Goal: Task Accomplishment & Management: Use online tool/utility

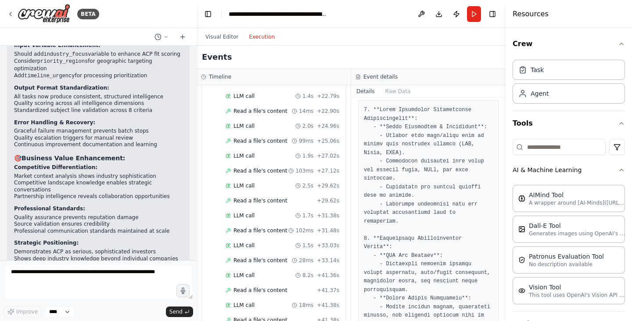
scroll to position [229, 0]
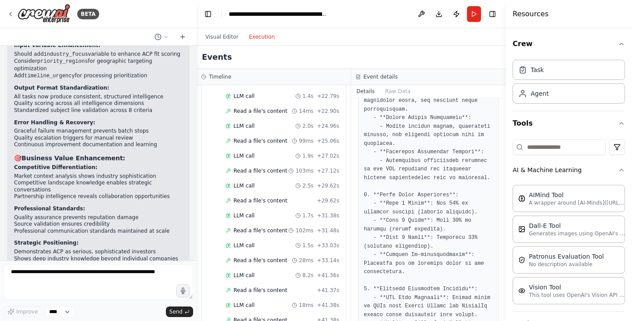
click at [385, 228] on pre at bounding box center [428, 323] width 129 height 797
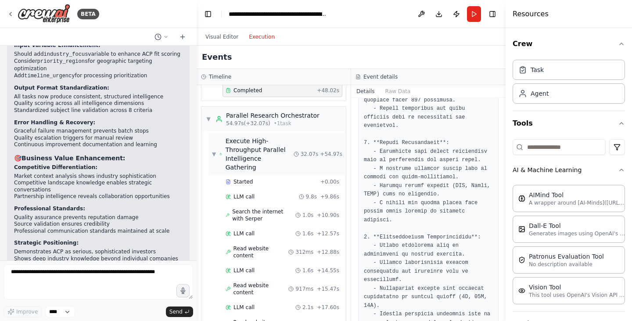
scroll to position [723, 0]
click at [253, 175] on div "Started + 0.00s" at bounding box center [283, 181] width 120 height 13
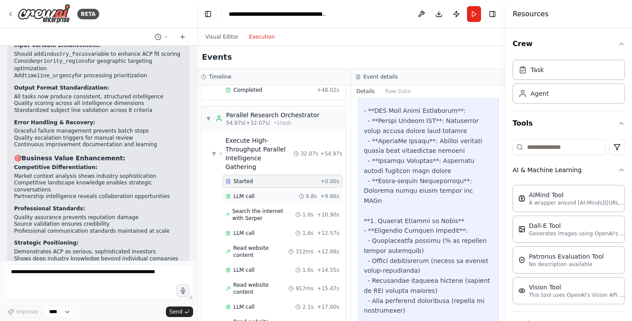
click at [253, 193] on div "LLM call 9.8s + 9.86s" at bounding box center [283, 196] width 114 height 7
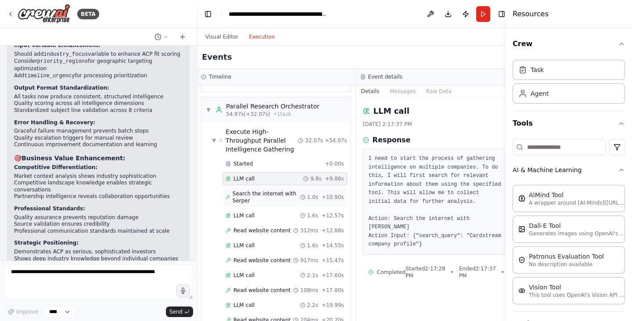
click at [253, 194] on span "Search the internet with Serper" at bounding box center [267, 197] width 68 height 14
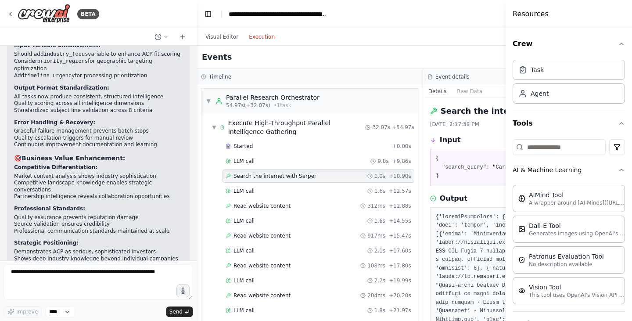
scroll to position [715, 0]
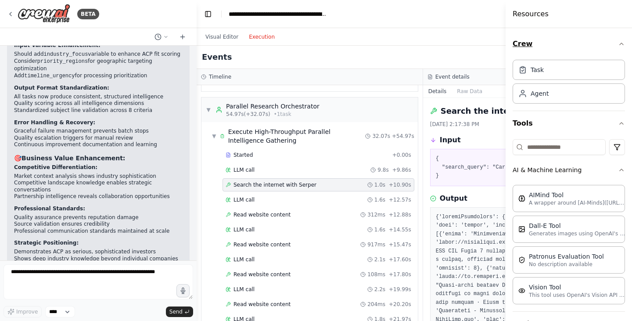
click at [618, 45] on icon "button" at bounding box center [621, 43] width 7 height 7
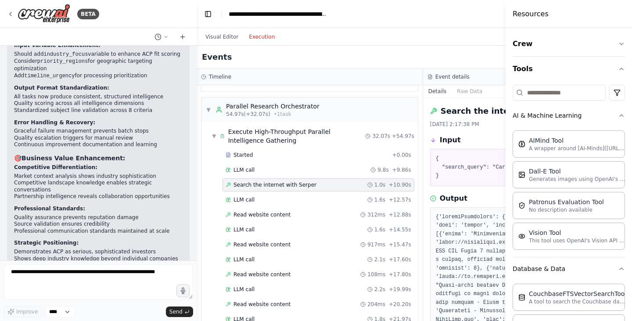
click at [383, 21] on header "**********" at bounding box center [423, 14] width 453 height 28
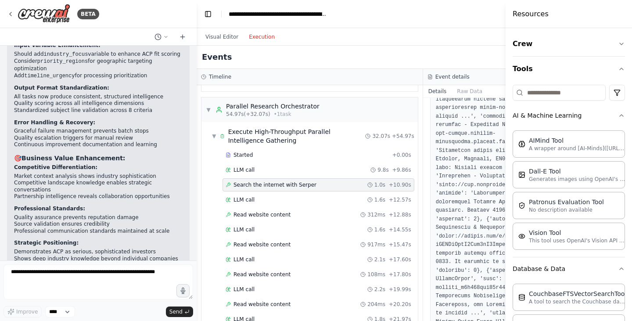
scroll to position [238, 0]
click at [292, 195] on div "LLM call 1.6s + 12.57s" at bounding box center [319, 199] width 192 height 13
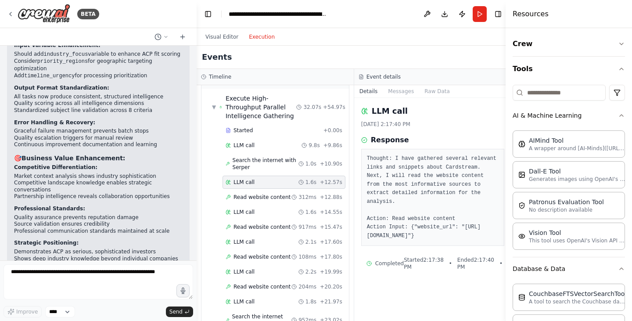
scroll to position [757, 0]
click at [292, 195] on circle at bounding box center [294, 197] width 4 height 4
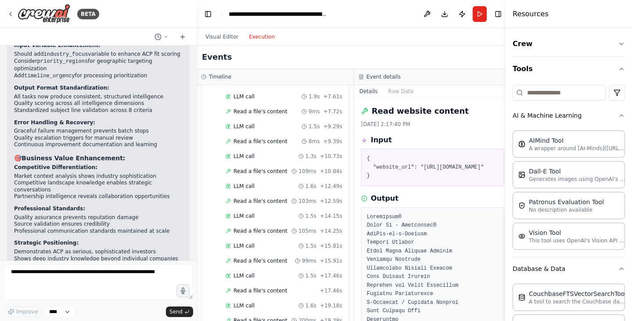
scroll to position [340, 0]
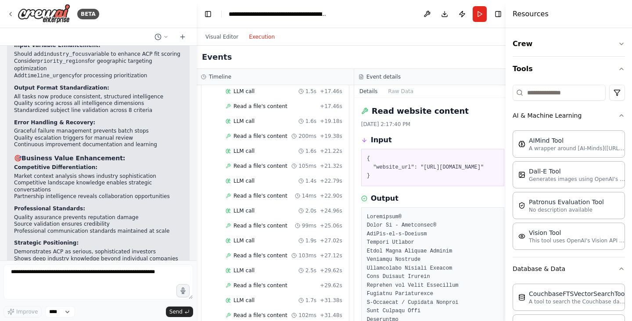
click at [260, 194] on span "Read a file's content" at bounding box center [261, 195] width 54 height 7
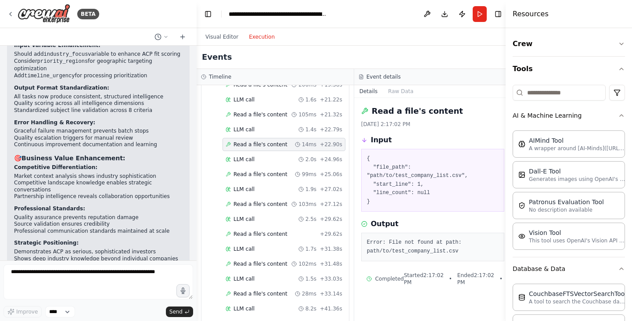
scroll to position [392, 0]
click at [260, 194] on div "LLM call 1.9s + 27.02s" at bounding box center [284, 188] width 123 height 13
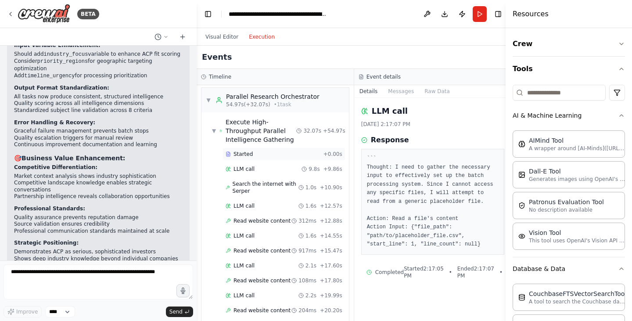
scroll to position [734, 0]
click at [253, 227] on div "Started + 0.00s LLM call 9.8s + 9.86s Search the internet with Serper 1.0s + 10…" at bounding box center [279, 281] width 141 height 268
click at [257, 220] on span "Read website content" at bounding box center [262, 220] width 57 height 7
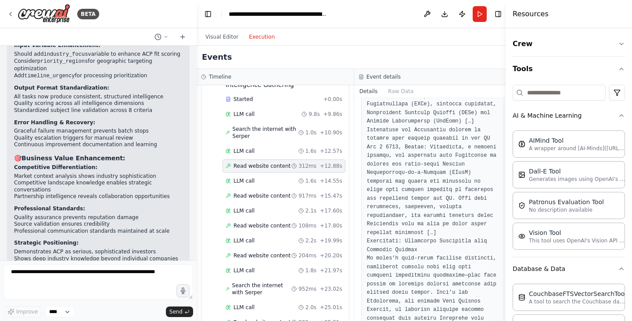
scroll to position [1556, 0]
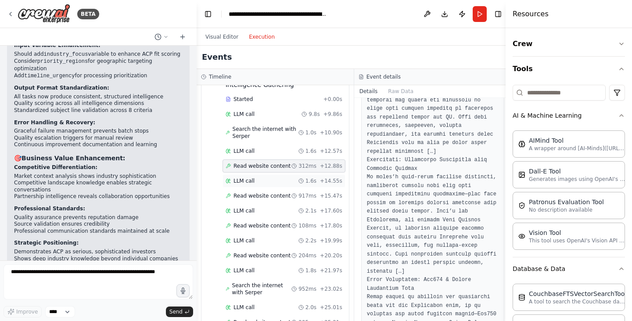
click at [266, 181] on div "LLM call 1.6s + 14.55s" at bounding box center [284, 180] width 117 height 7
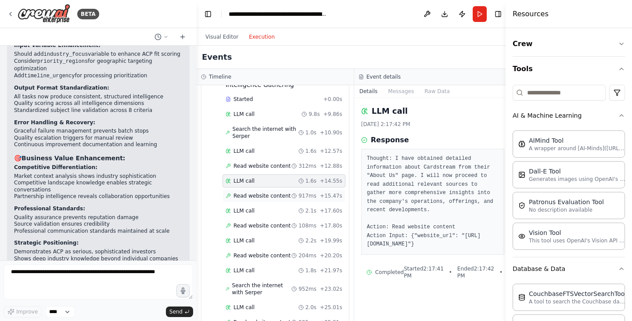
click at [263, 195] on span "Read website content" at bounding box center [262, 195] width 57 height 7
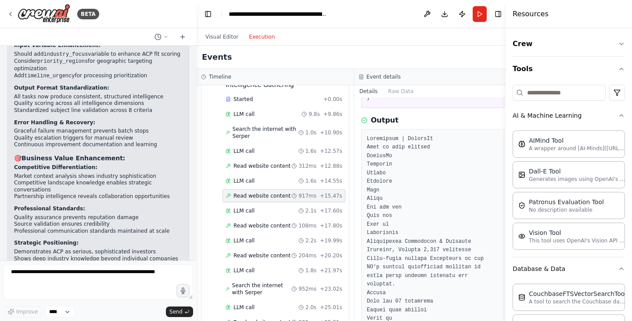
scroll to position [79, 0]
click at [269, 215] on div "LLM call 2.1s + 17.60s" at bounding box center [284, 210] width 123 height 13
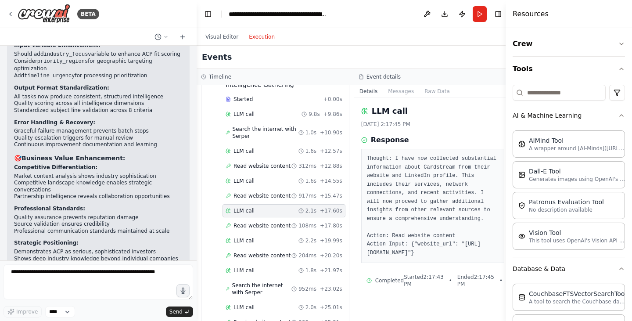
click at [279, 232] on div "Started + 0.00s LLM call 9.8s + 9.86s Search the internet with Serper 1.0s + 10…" at bounding box center [279, 227] width 141 height 268
click at [272, 229] on span "Read website content" at bounding box center [262, 225] width 57 height 7
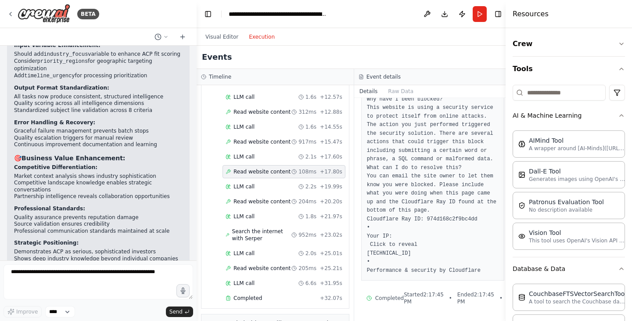
scroll to position [169, 0]
click at [281, 188] on div "LLM call 2.2s + 19.99s" at bounding box center [284, 186] width 117 height 7
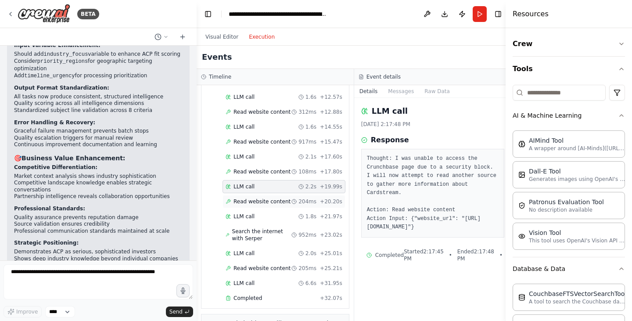
click at [271, 204] on span "Read website content" at bounding box center [262, 201] width 57 height 7
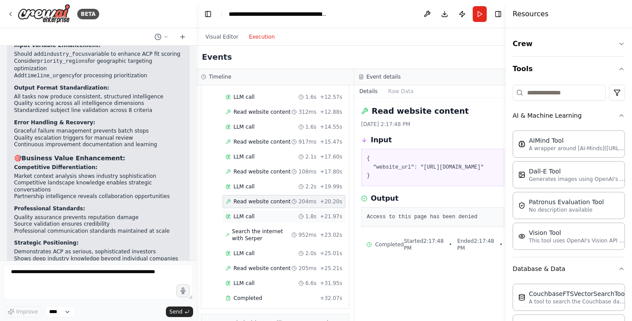
click at [268, 212] on div "LLM call 1.8s + 21.97s" at bounding box center [284, 216] width 123 height 13
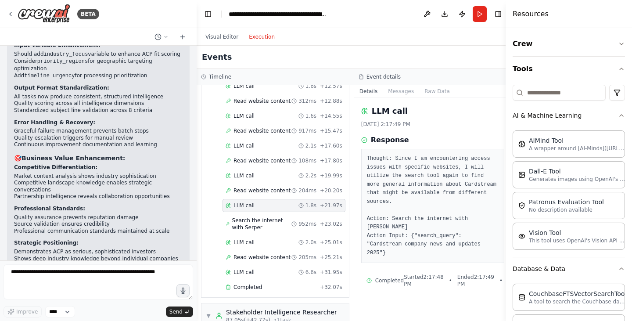
scroll to position [854, 0]
click at [267, 219] on span "Search the internet with Serper" at bounding box center [262, 223] width 60 height 14
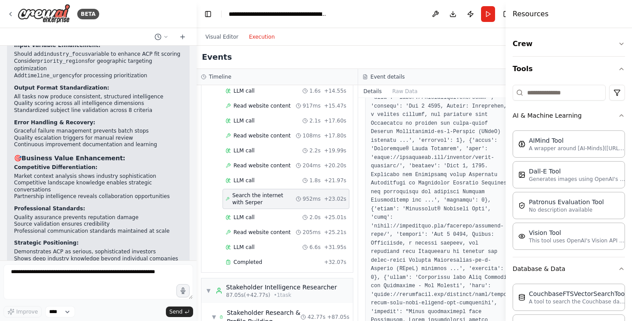
scroll to position [221, 0]
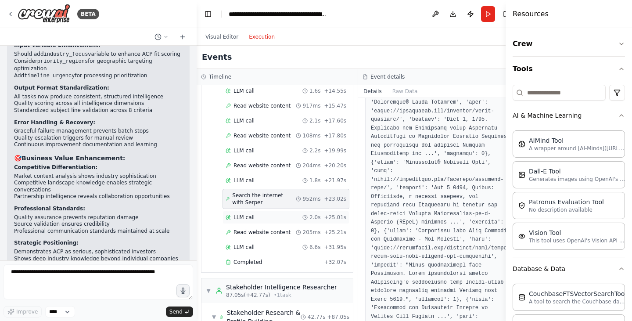
click at [271, 216] on div "LLM call 2.0s + 25.01s" at bounding box center [286, 217] width 121 height 7
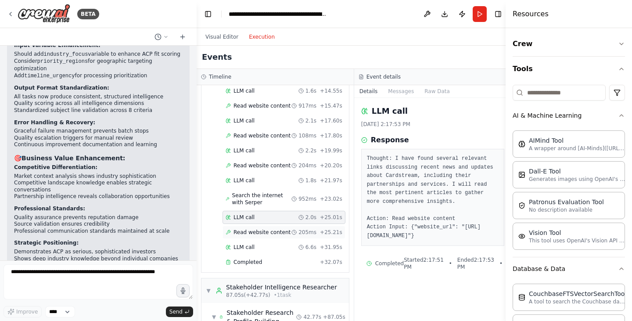
click at [268, 228] on div "Read website content 205ms + 25.21s" at bounding box center [284, 232] width 123 height 13
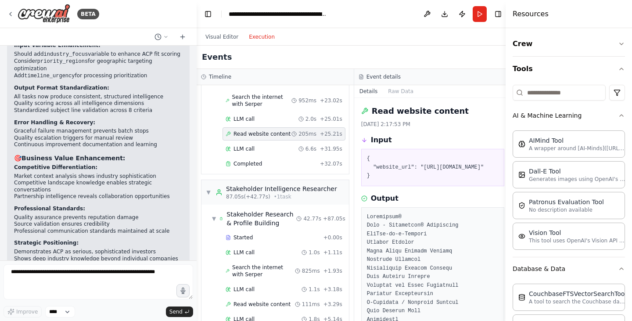
scroll to position [981, 0]
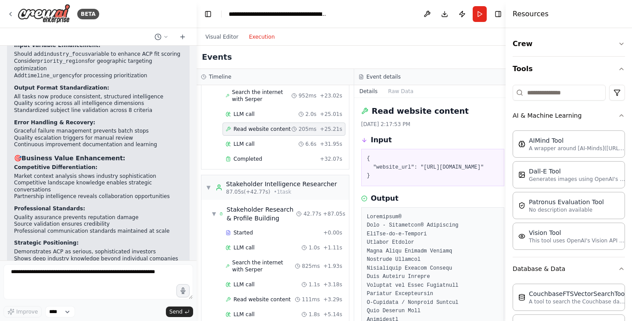
click at [268, 228] on div "Started + 0.00s" at bounding box center [284, 232] width 123 height 13
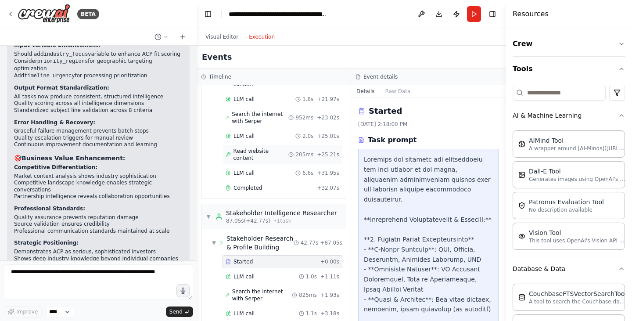
scroll to position [1005, 0]
click at [268, 270] on div "LLM call 1.0s + 1.11s" at bounding box center [283, 276] width 120 height 13
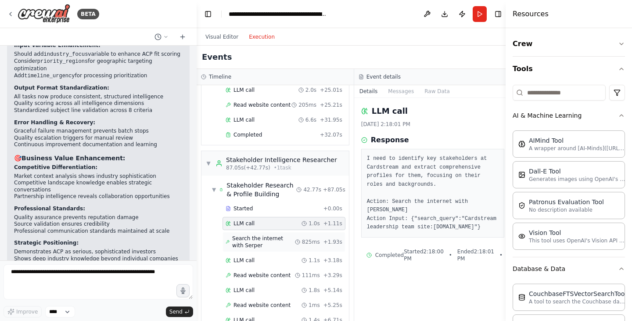
click at [264, 240] on span "Search the internet with Serper" at bounding box center [263, 242] width 63 height 14
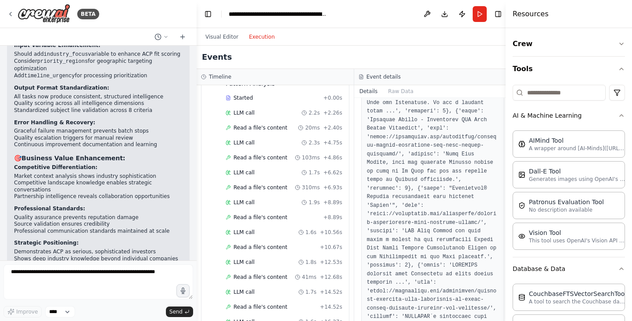
scroll to position [1557, 0]
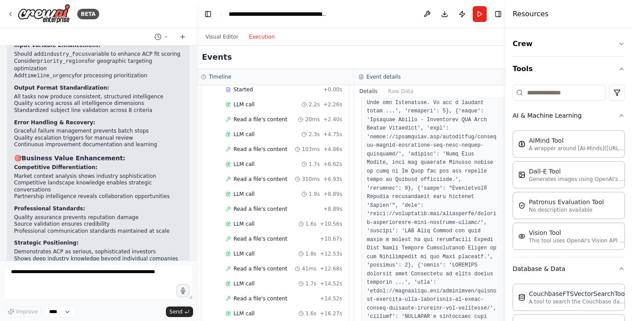
click at [239, 214] on div "Read a file's content + 8.89s" at bounding box center [284, 208] width 123 height 13
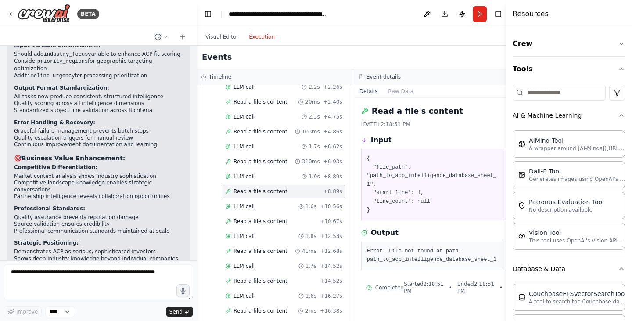
scroll to position [1503, 0]
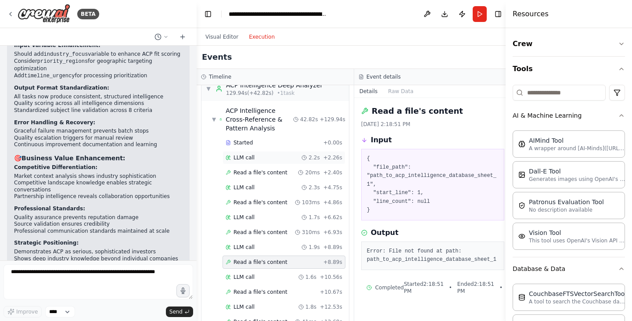
click at [255, 155] on div "LLM call 2.2s + 2.26s" at bounding box center [284, 157] width 117 height 7
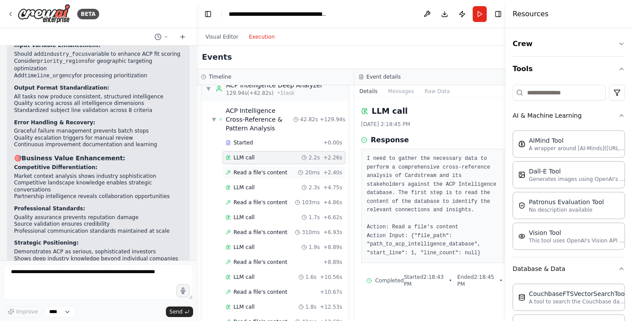
click at [256, 170] on span "Read a file's content" at bounding box center [261, 172] width 54 height 7
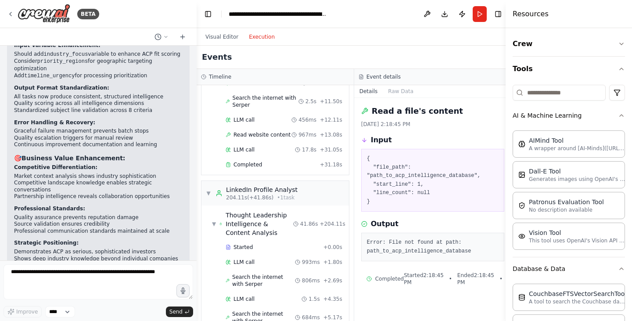
scroll to position [2512, 0]
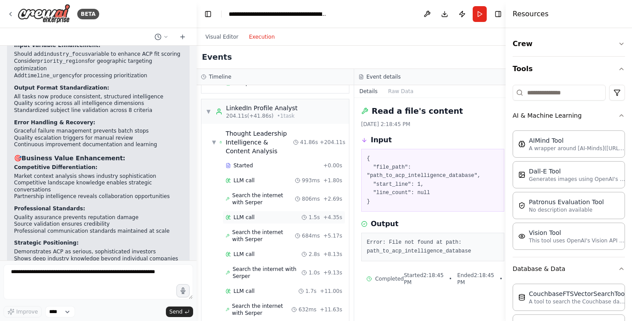
click at [247, 212] on div "LLM call 1.5s + 4.35s" at bounding box center [284, 217] width 123 height 13
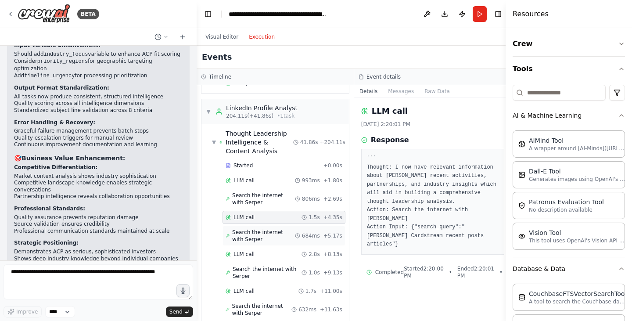
click at [251, 229] on span "Search the internet with Serper" at bounding box center [263, 236] width 63 height 14
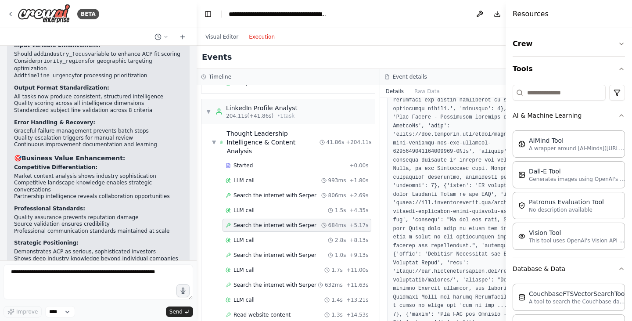
scroll to position [314, 0]
click at [285, 255] on span "Search the internet with Serper" at bounding box center [275, 255] width 83 height 7
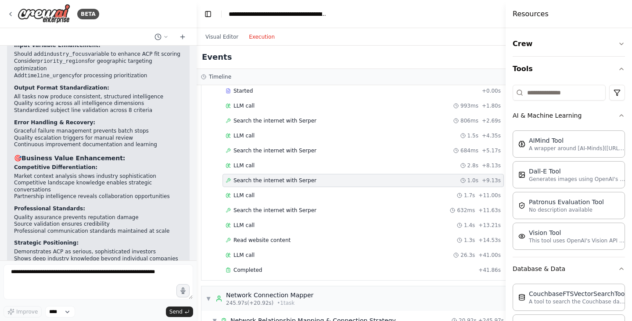
scroll to position [2434, 0]
click at [287, 192] on div "LLM call 1.7s + 11.00s" at bounding box center [363, 195] width 275 height 7
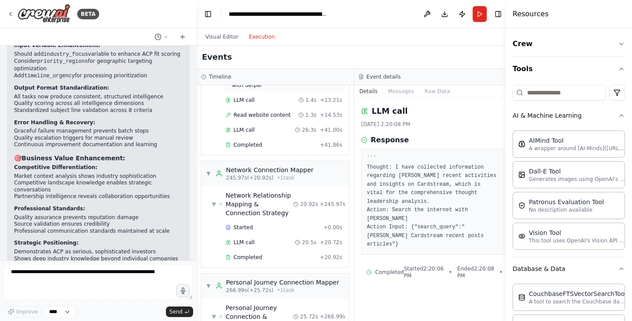
scroll to position [2740, 0]
click at [261, 242] on div "LLM call 20.5s + 20.72s" at bounding box center [284, 242] width 117 height 7
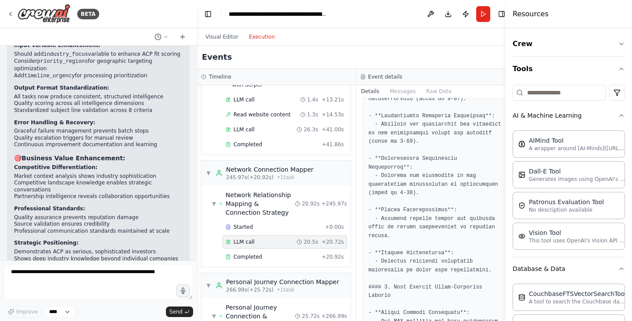
scroll to position [497, 0]
click at [293, 260] on div "Completed" at bounding box center [272, 256] width 93 height 7
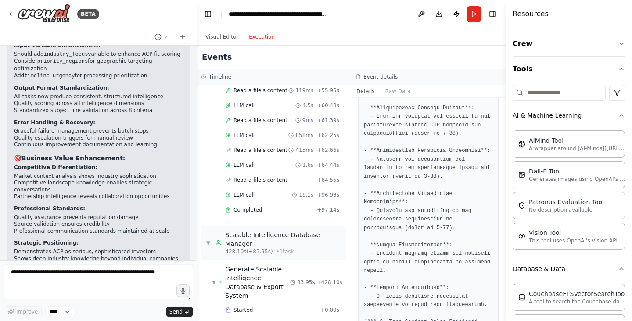
scroll to position [3990, 0]
click at [262, 321] on div "LLM call 1.9s + 2.21s" at bounding box center [283, 325] width 114 height 7
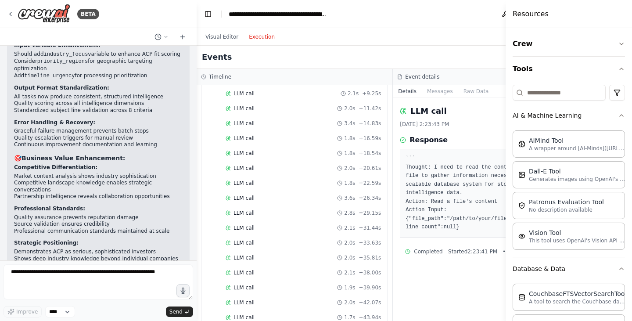
scroll to position [3836, 0]
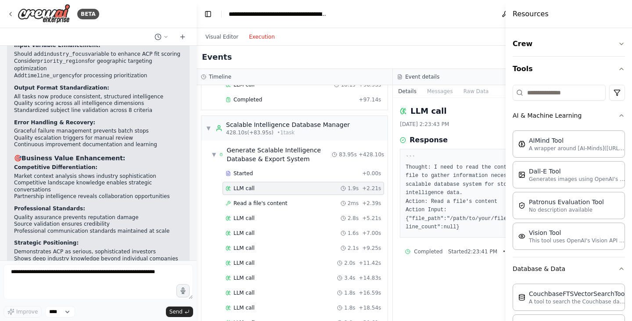
click at [267, 192] on div "LLM call 1.9s + 2.21s" at bounding box center [303, 188] width 155 height 7
click at [271, 177] on div "Started" at bounding box center [292, 173] width 133 height 7
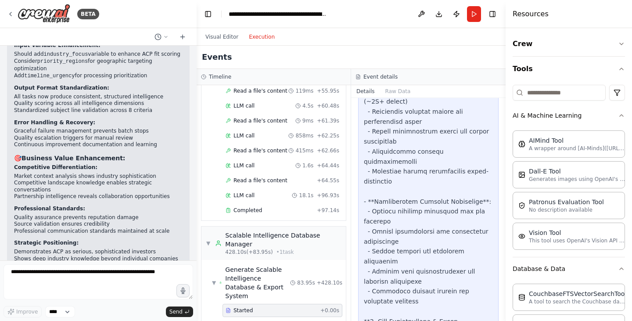
scroll to position [759, 0]
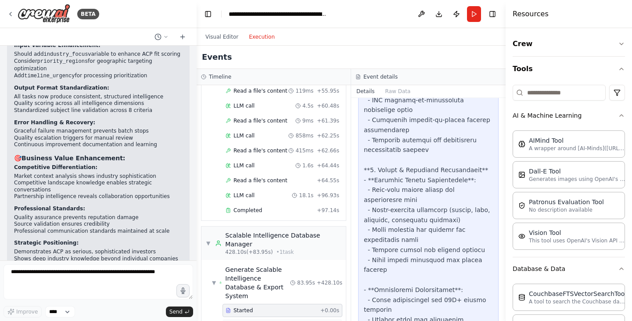
click at [286, 319] on div "LLM call 1.9s + 2.21s" at bounding box center [283, 325] width 120 height 13
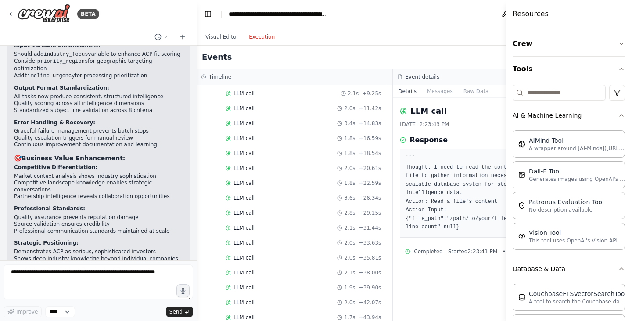
scroll to position [3836, 0]
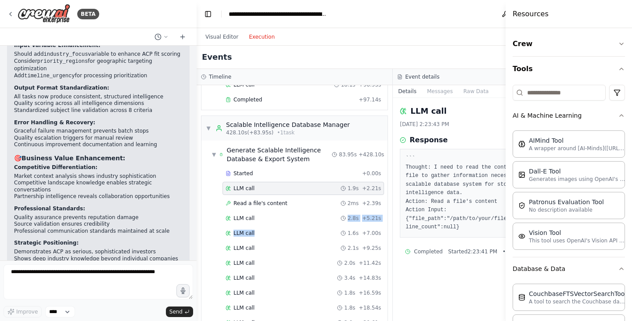
click at [271, 220] on div "LLM call 2.8s + 5.21s" at bounding box center [304, 218] width 162 height 13
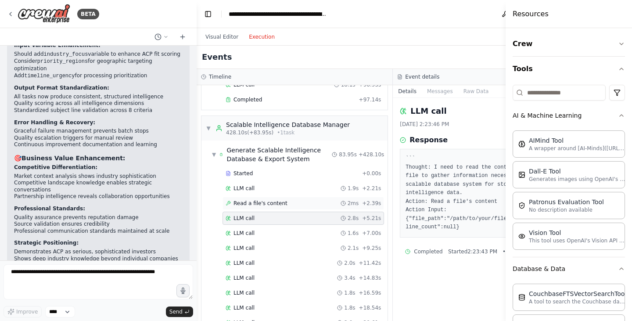
click at [275, 207] on span "Read a file's content" at bounding box center [261, 203] width 54 height 7
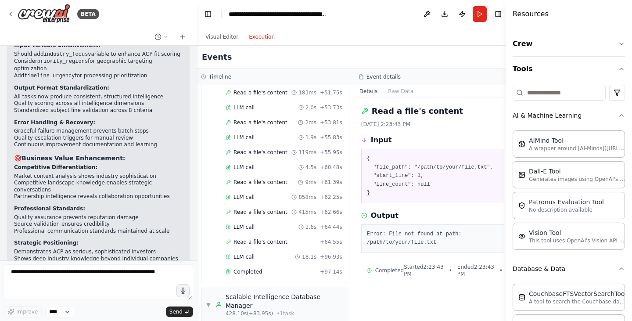
scroll to position [3990, 0]
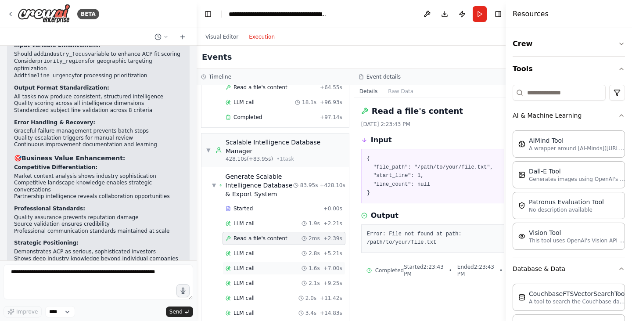
click at [257, 264] on div "LLM call 1.6s + 7.00s" at bounding box center [284, 268] width 123 height 13
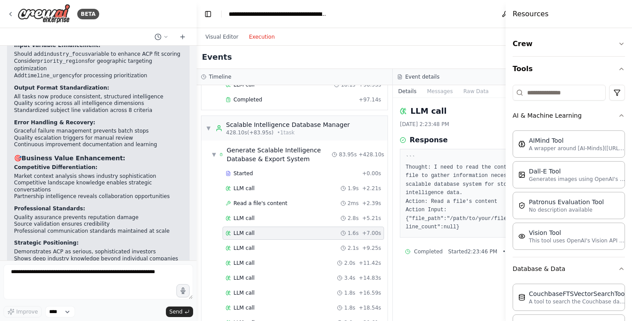
scroll to position [3928, 0]
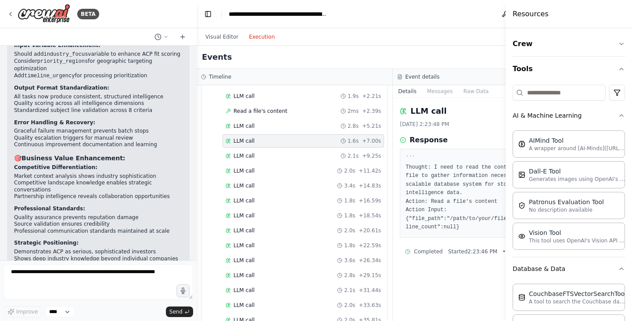
click at [257, 264] on div "LLM call 3.6s + 26.34s" at bounding box center [304, 260] width 162 height 13
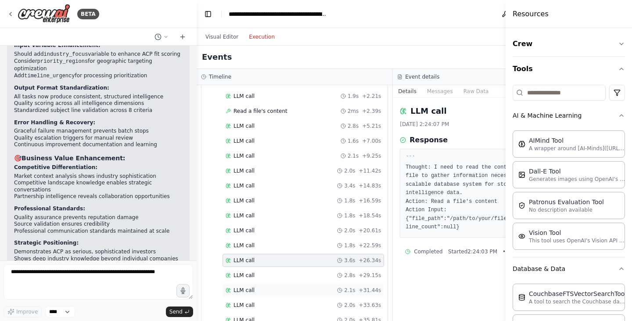
click at [256, 293] on div "LLM call 2.1s + 31.44s" at bounding box center [304, 290] width 162 height 13
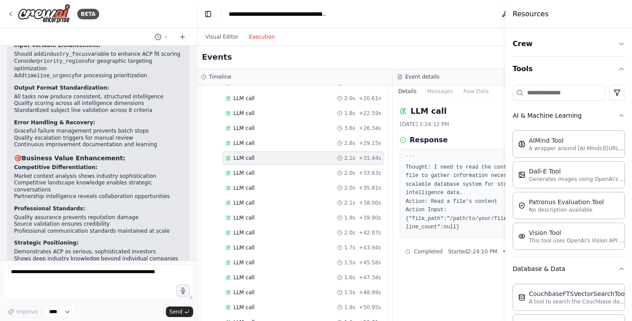
scroll to position [4159, 0]
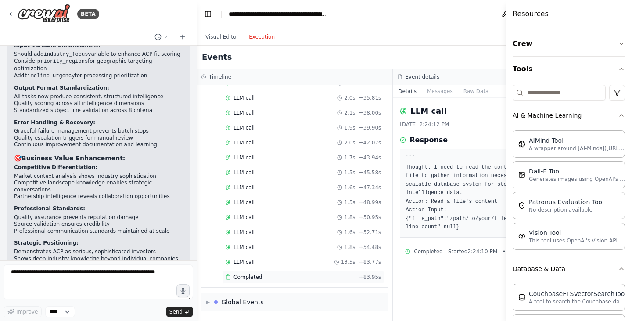
click at [260, 282] on div "Completed + 83.95s" at bounding box center [304, 277] width 162 height 13
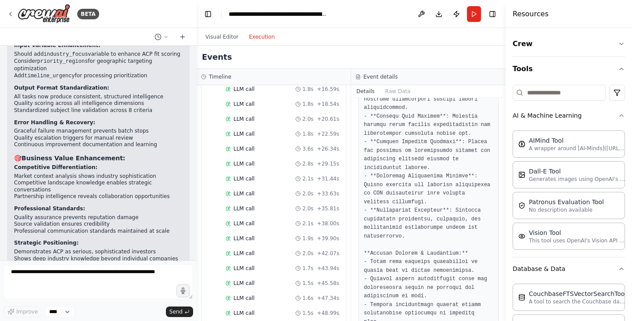
scroll to position [1275, 0]
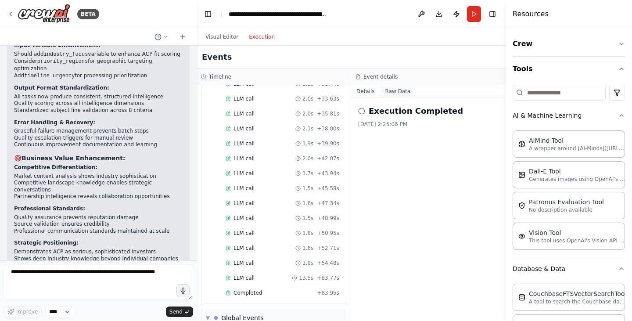
click at [388, 92] on button "Raw Data" at bounding box center [398, 91] width 36 height 12
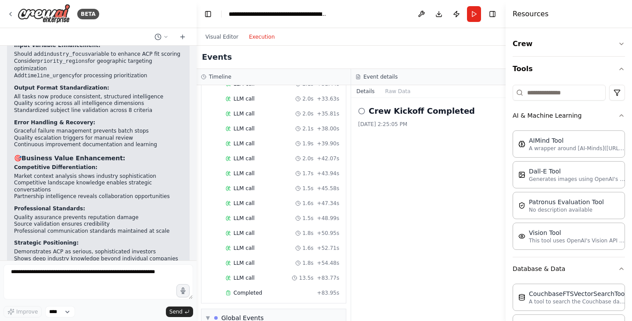
click at [388, 99] on div "Crew Kickoff Completed 8/25/2025, 2:25:05 PM" at bounding box center [428, 209] width 155 height 223
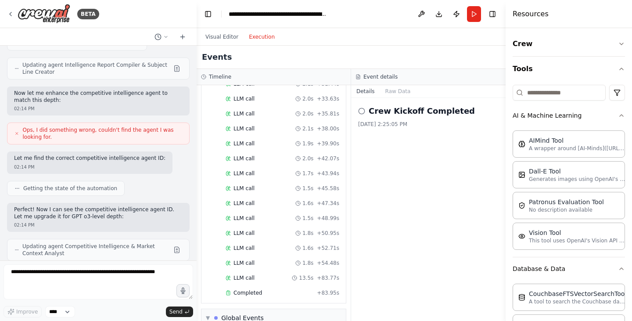
scroll to position [23297, 0]
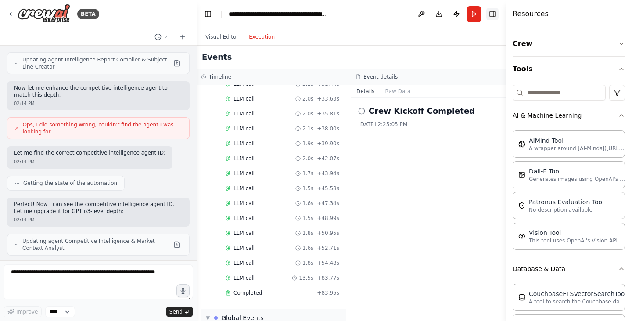
click at [493, 15] on button "Toggle Right Sidebar" at bounding box center [493, 14] width 12 height 12
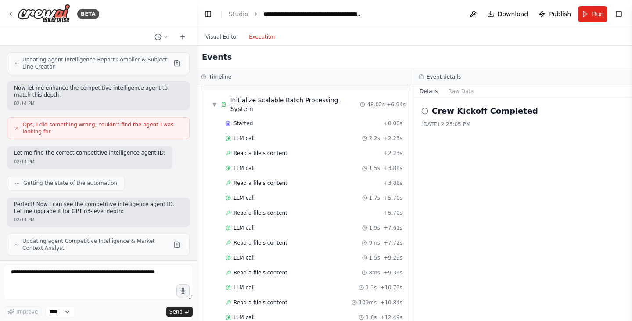
scroll to position [0, 0]
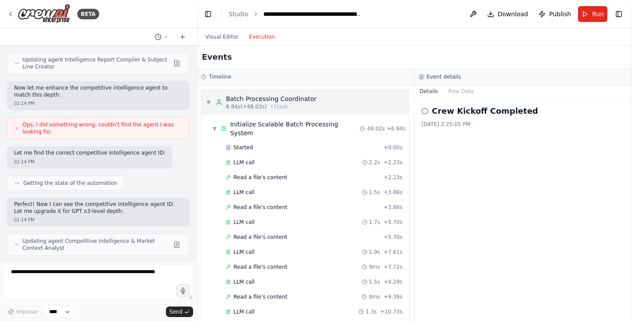
click at [232, 100] on div "Batch Processing Coordinator" at bounding box center [271, 98] width 90 height 9
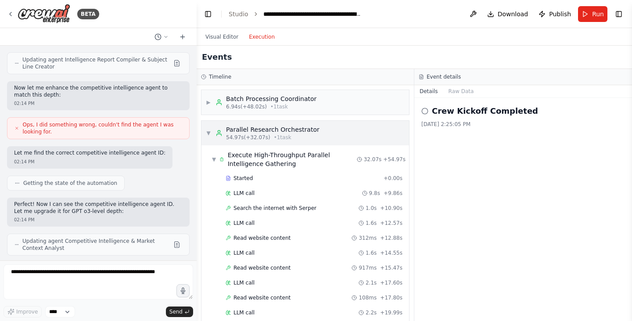
click at [225, 122] on div "▼ Parallel Research Orchestrator 54.97s (+32.07s) • 1 task" at bounding box center [306, 133] width 208 height 25
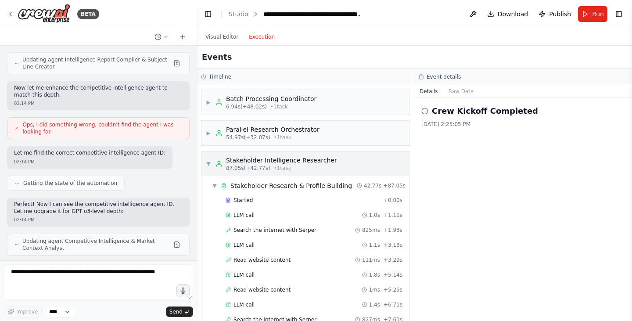
click at [215, 154] on div "▼ Stakeholder Intelligence Researcher 87.05s (+42.77s) • 1 task" at bounding box center [306, 164] width 208 height 25
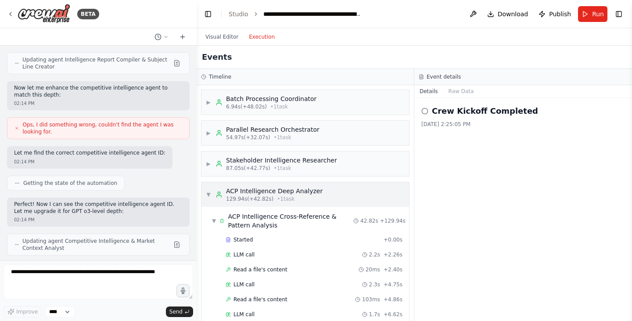
click at [215, 185] on div "▼ ACP Intelligence Deep Analyzer 129.94s (+42.82s) • 1 task" at bounding box center [306, 194] width 208 height 25
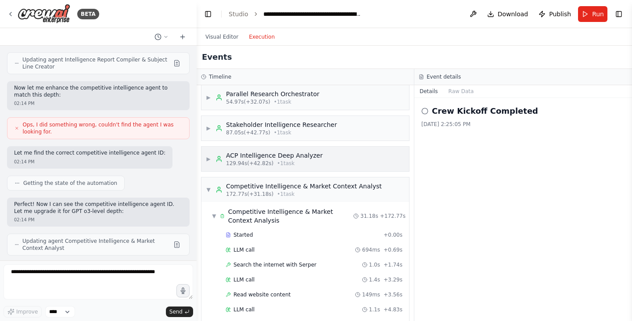
click at [215, 185] on div "▼ Competitive Intelligence & Market Context Analyst 172.77s (+31.18s) • 1 task" at bounding box center [294, 190] width 176 height 16
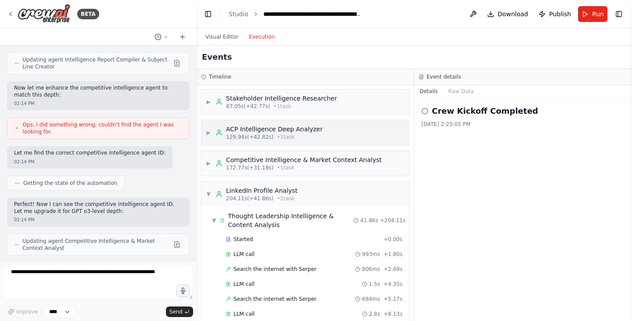
scroll to position [62, 0]
click at [215, 185] on div "▼ LinkedIn Profile Analyst 204.11s (+41.86s) • 1 task" at bounding box center [306, 193] width 208 height 25
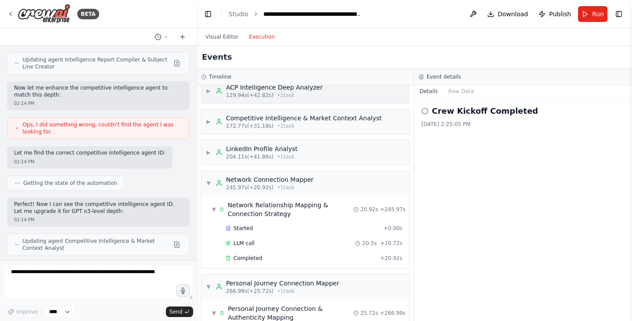
scroll to position [107, 0]
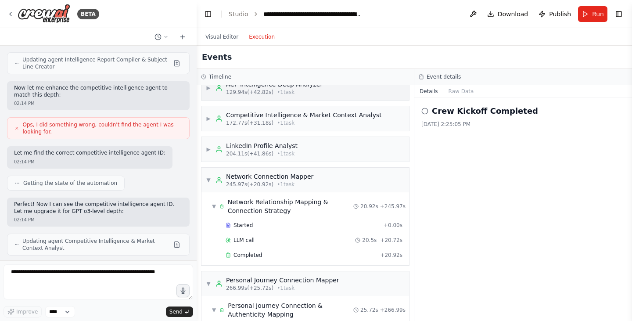
click at [215, 185] on div "▼ Network Connection Mapper 245.97s (+20.92s) • 1 task" at bounding box center [260, 180] width 108 height 16
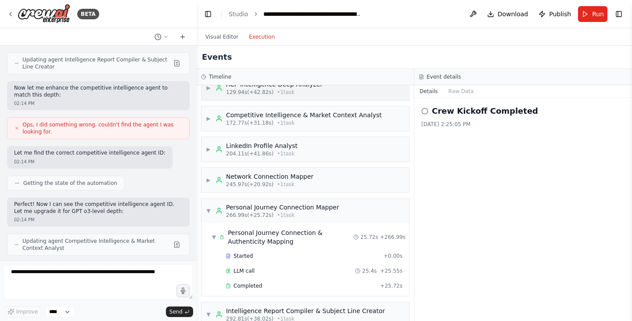
scroll to position [147, 0]
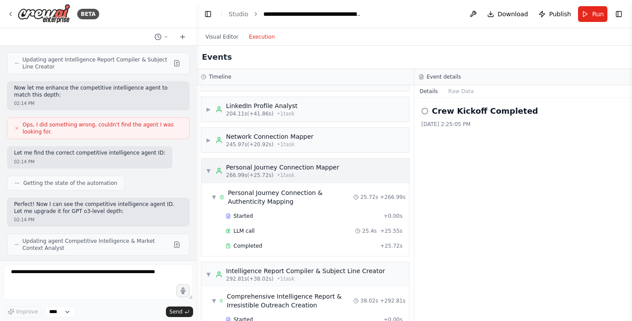
click at [220, 170] on icon at bounding box center [219, 170] width 7 height 7
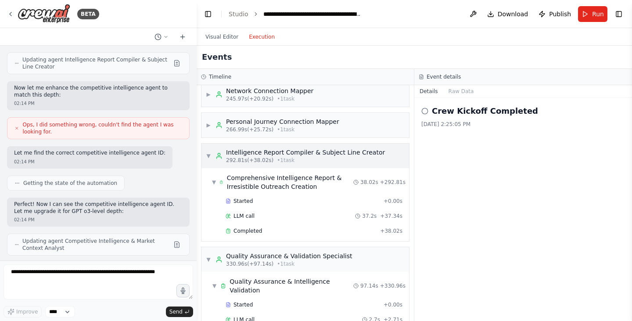
click at [223, 161] on div "Intelligence Report Compiler & Subject Line Creator 292.81s (+38.02s) • 1 task" at bounding box center [301, 156] width 170 height 16
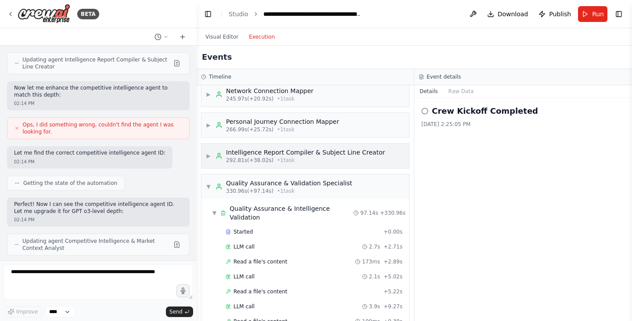
scroll to position [226, 0]
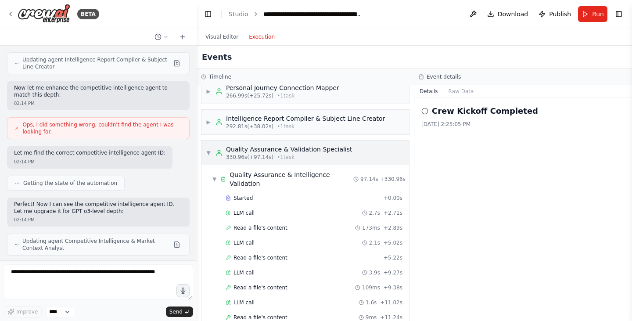
click at [229, 151] on div "Quality Assurance & Validation Specialist" at bounding box center [289, 149] width 126 height 9
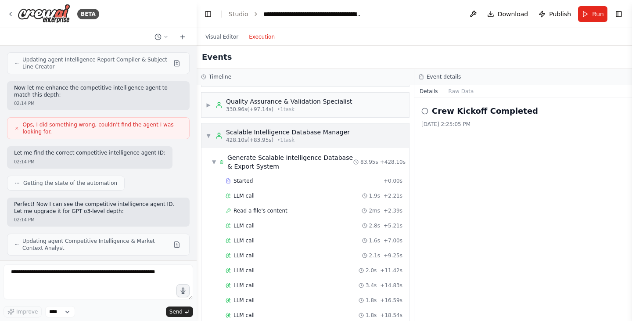
click at [234, 142] on span "428.10s (+83.95s)" at bounding box center [249, 140] width 47 height 7
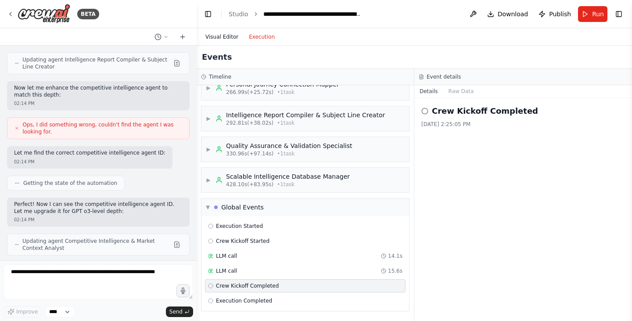
click at [226, 39] on button "Visual Editor" at bounding box center [221, 37] width 43 height 11
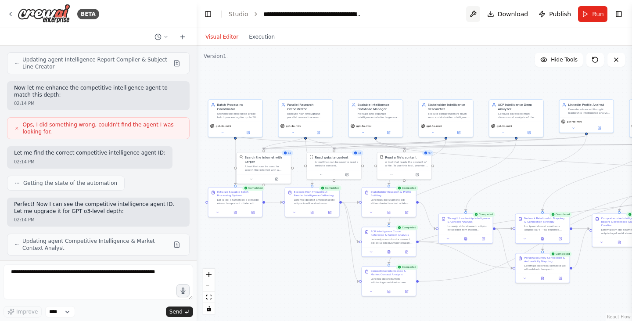
click at [475, 13] on button at bounding box center [473, 14] width 14 height 16
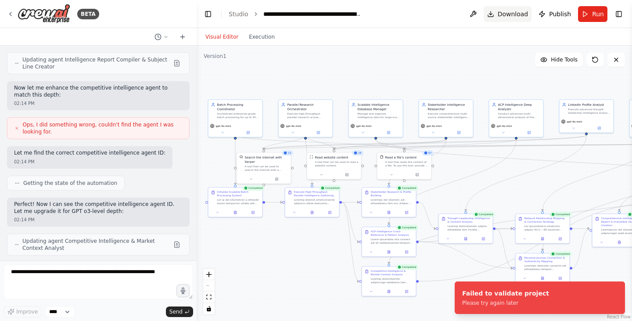
click at [512, 21] on button "Download" at bounding box center [508, 14] width 48 height 16
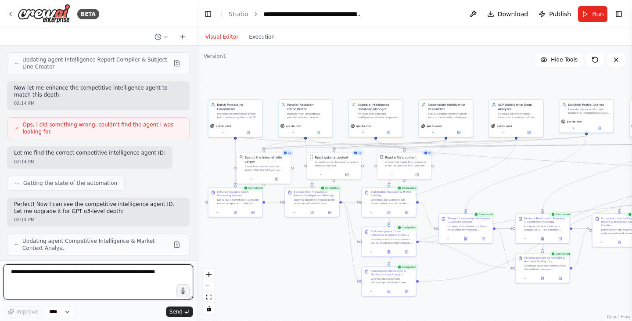
click at [73, 269] on textarea at bounding box center [99, 281] width 190 height 35
type textarea "**********"
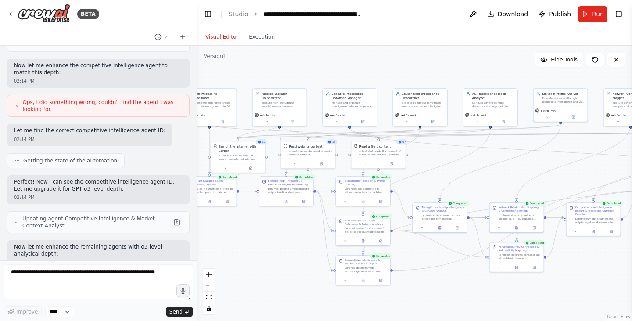
drag, startPoint x: 502, startPoint y: 289, endPoint x: 476, endPoint y: 278, distance: 28.1
click at [476, 278] on div ".deletable-edge-delete-btn { width: 20px; height: 20px; border: 0px solid #ffff…" at bounding box center [415, 183] width 436 height 275
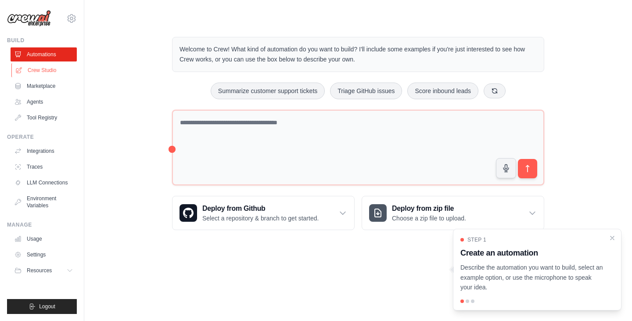
click at [42, 71] on link "Crew Studio" at bounding box center [44, 70] width 66 height 14
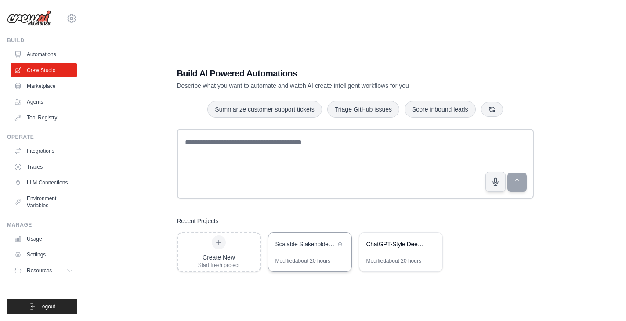
click at [307, 252] on div "Scalable Stakeholder Intelligence Engine (50K+ Companies)" at bounding box center [309, 245] width 83 height 25
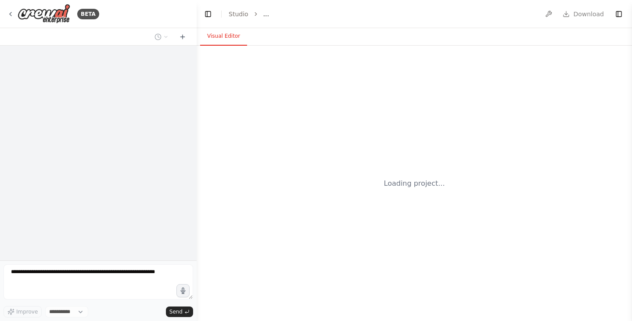
select select "****"
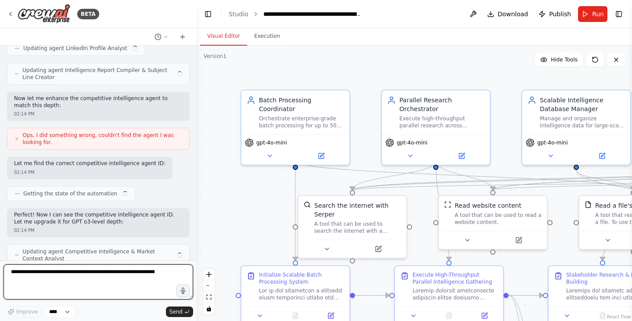
click at [67, 278] on textarea at bounding box center [99, 281] width 190 height 35
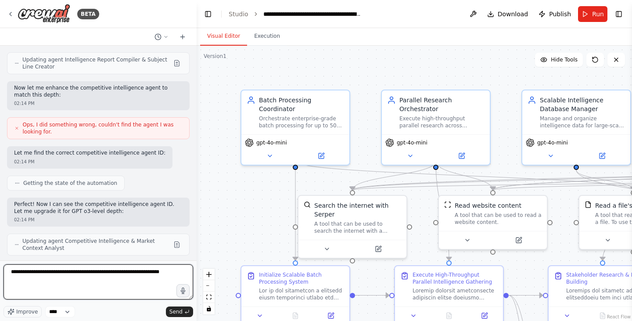
type textarea "**********"
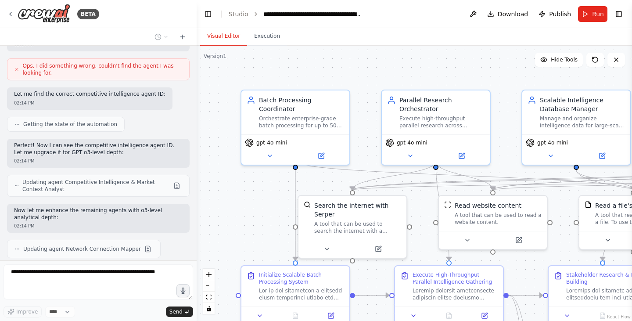
scroll to position [23333, 0]
click at [54, 306] on div "Improve **** Send" at bounding box center [99, 290] width 190 height 53
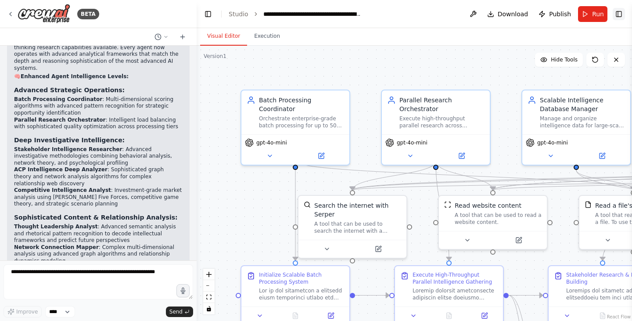
click at [617, 13] on button "Toggle Right Sidebar" at bounding box center [619, 14] width 12 height 12
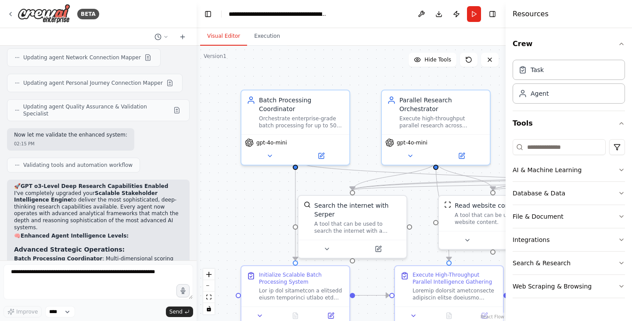
scroll to position [23524, 0]
click at [417, 14] on button at bounding box center [422, 14] width 14 height 16
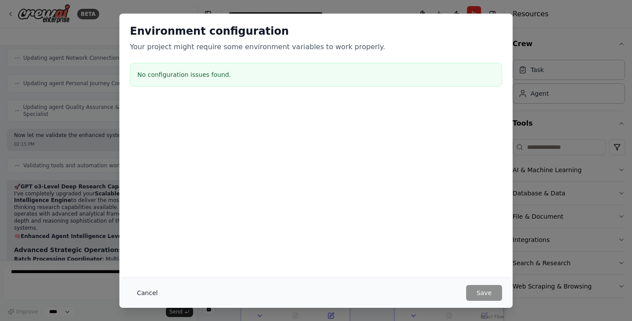
click at [149, 296] on button "Cancel" at bounding box center [147, 293] width 35 height 16
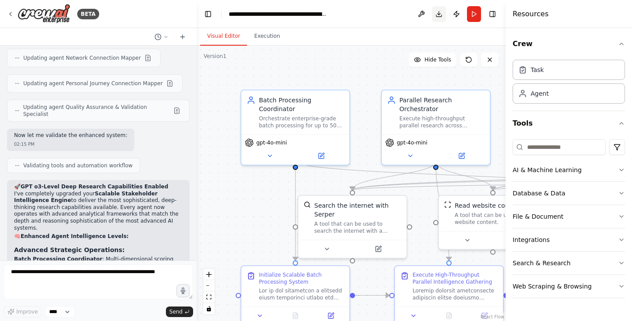
click at [442, 13] on button "Download" at bounding box center [439, 14] width 14 height 16
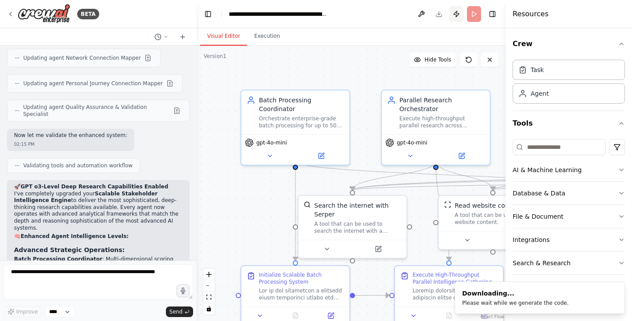
click at [455, 14] on button "Publish" at bounding box center [457, 14] width 14 height 16
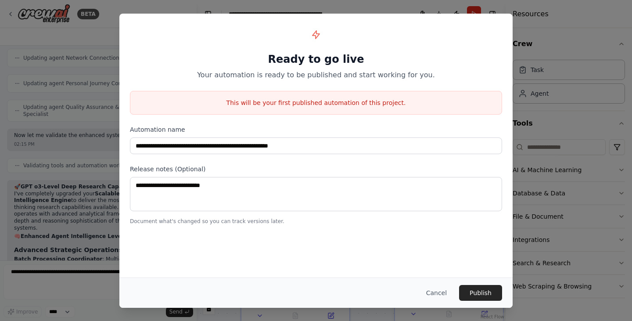
click at [444, 298] on button "Cancel" at bounding box center [436, 293] width 35 height 16
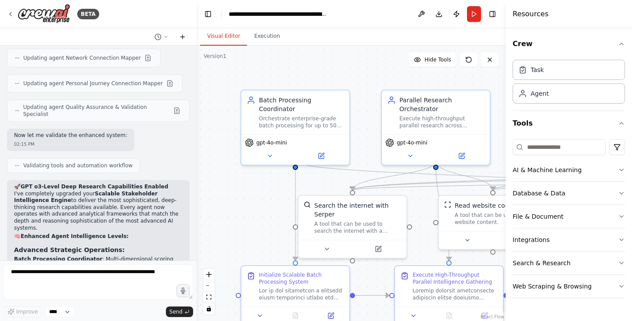
click at [184, 35] on icon at bounding box center [182, 36] width 7 height 7
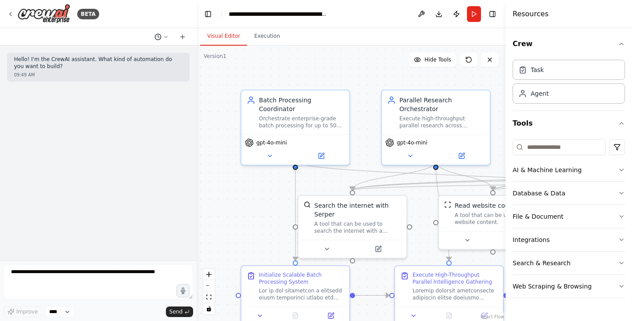
click at [160, 38] on icon at bounding box center [158, 36] width 7 height 7
click at [150, 69] on span "where do i see the output and yesi need more help with uploading file" at bounding box center [123, 68] width 57 height 7
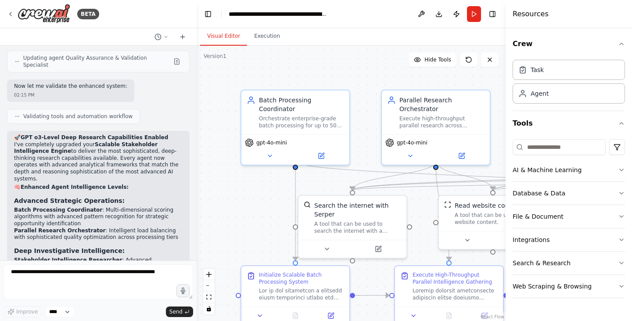
scroll to position [23574, 0]
click at [264, 42] on button "Execution" at bounding box center [267, 36] width 40 height 18
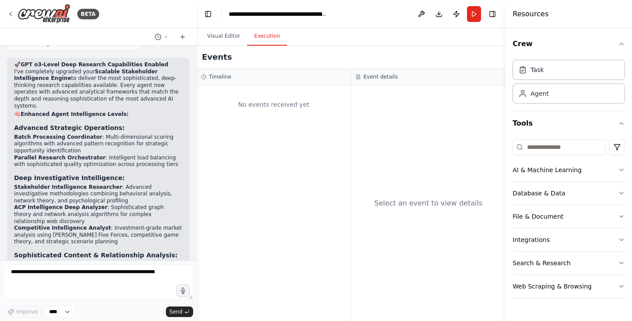
scroll to position [23646, 0]
click at [227, 35] on button "Visual Editor" at bounding box center [223, 36] width 47 height 18
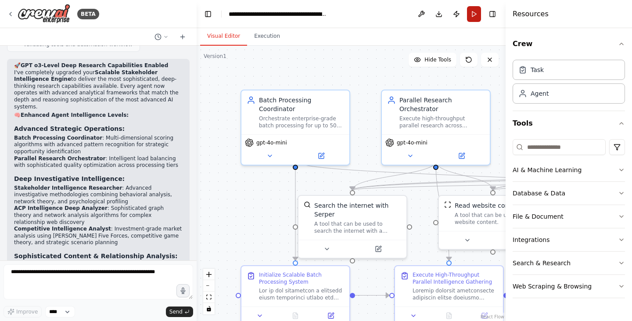
click at [480, 15] on button "Run" at bounding box center [474, 14] width 14 height 16
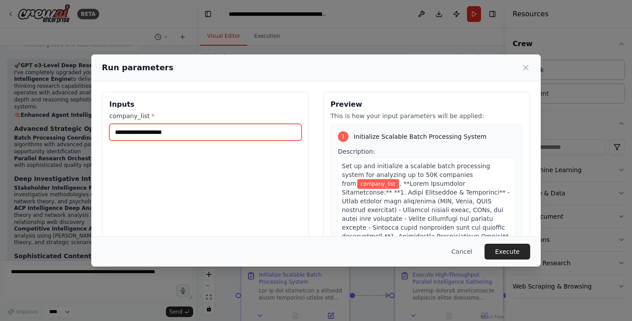
click at [267, 136] on input "company_list *" at bounding box center [205, 132] width 192 height 17
type input "**********"
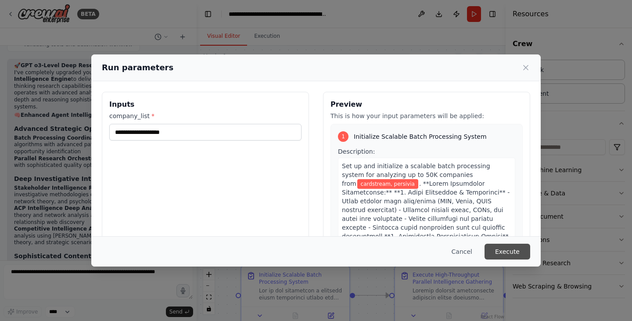
click at [508, 254] on button "Execute" at bounding box center [508, 252] width 46 height 16
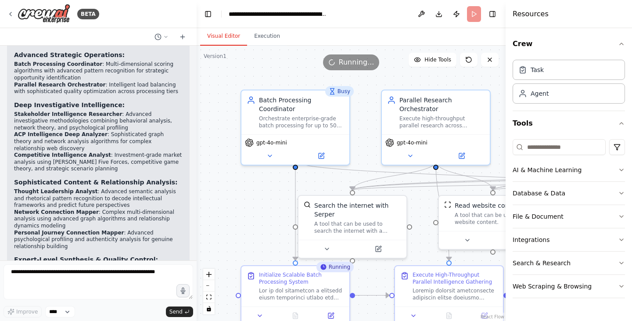
scroll to position [23720, 0]
click at [123, 278] on textarea at bounding box center [99, 281] width 190 height 35
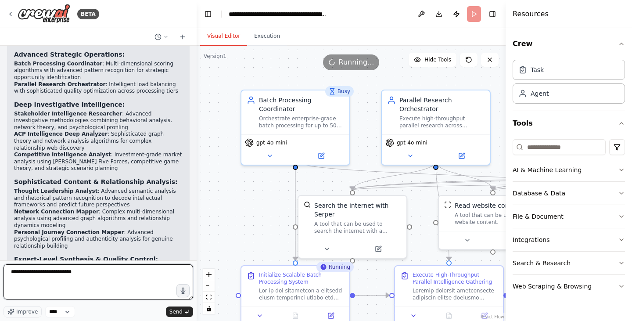
type textarea "**********"
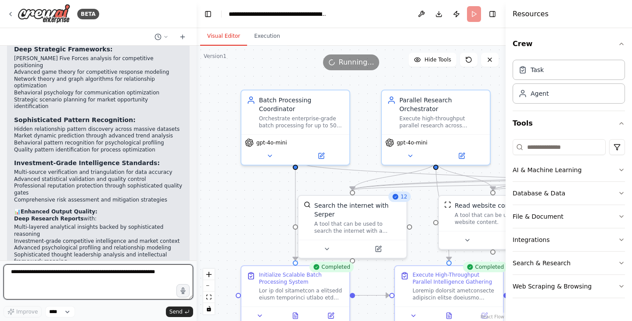
scroll to position [24063, 0]
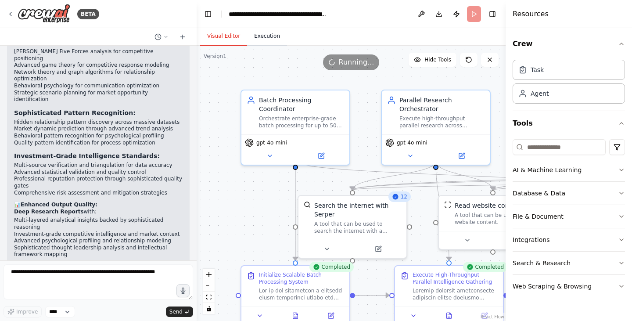
click at [265, 39] on button "Execution" at bounding box center [267, 36] width 40 height 18
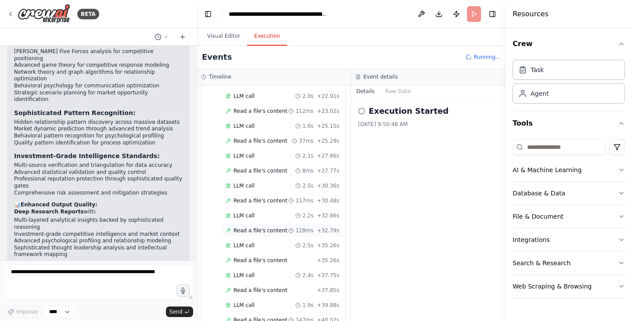
scroll to position [1568, 0]
click at [246, 213] on div "Started + 0.00s LLM call 2.9s + 2.89s Read a file's content + 2.89s LLM call 2.…" at bounding box center [277, 126] width 137 height 523
click at [251, 242] on span "LLM call" at bounding box center [244, 245] width 21 height 7
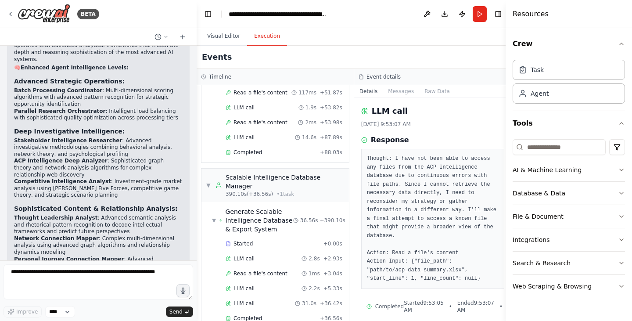
scroll to position [23694, 0]
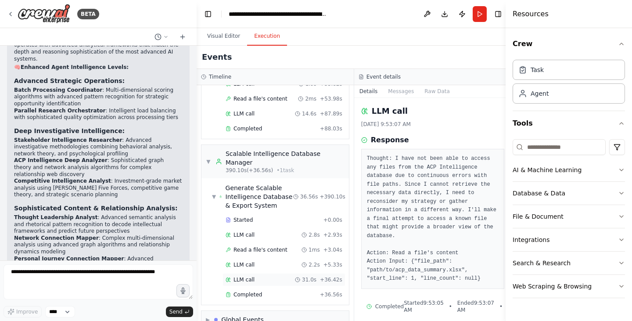
click at [254, 273] on div "LLM call 31.0s + 36.42s" at bounding box center [284, 279] width 123 height 13
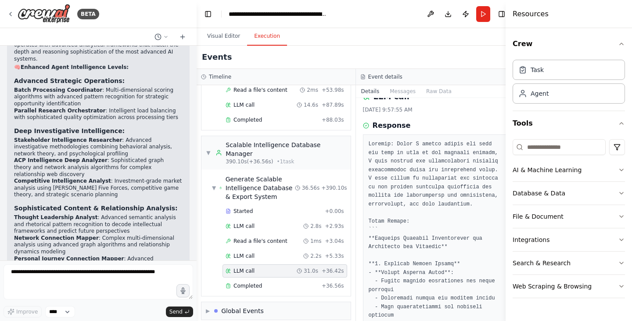
scroll to position [15, 0]
click at [235, 307] on div "Global Events" at bounding box center [242, 311] width 43 height 9
click at [249, 282] on div "Completed + 36.56s" at bounding box center [285, 285] width 125 height 13
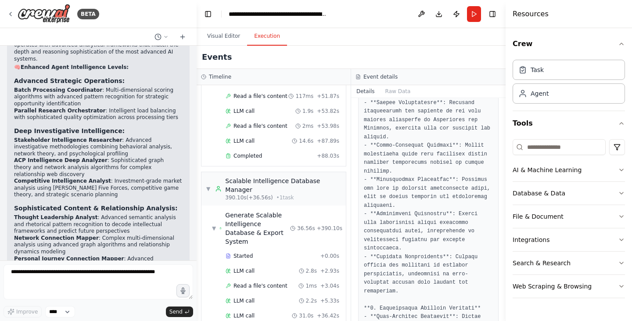
scroll to position [1899, 0]
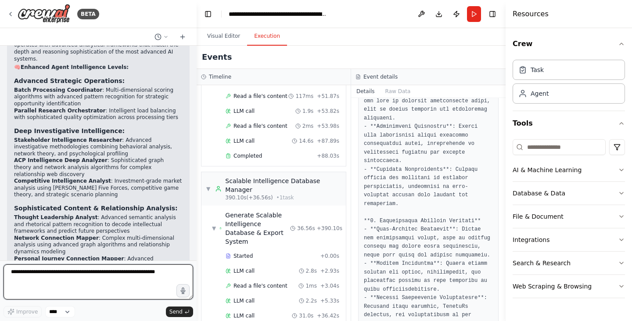
click at [157, 287] on textarea at bounding box center [99, 281] width 190 height 35
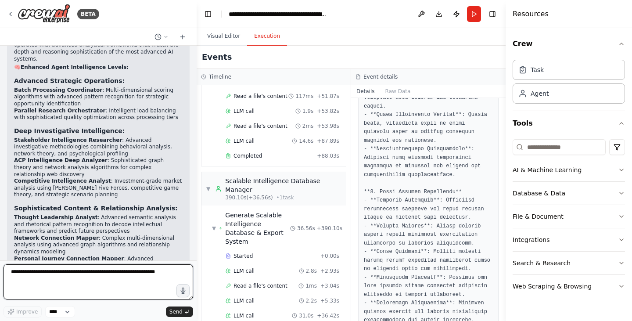
scroll to position [2371, 0]
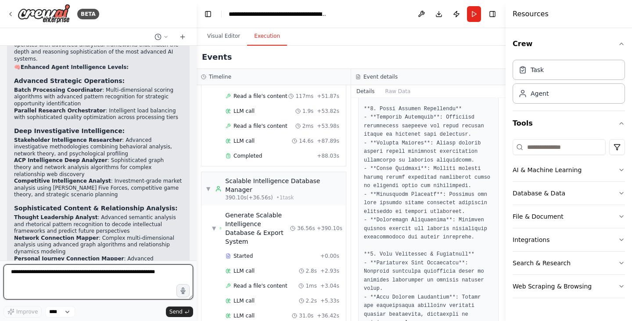
click at [107, 282] on textarea at bounding box center [99, 281] width 190 height 35
type textarea "**********"
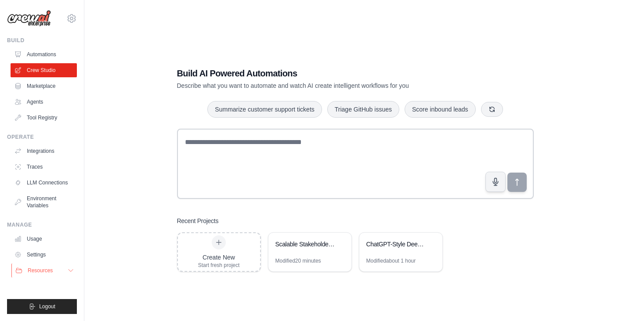
click at [50, 269] on span "Resources" at bounding box center [40, 270] width 25 height 7
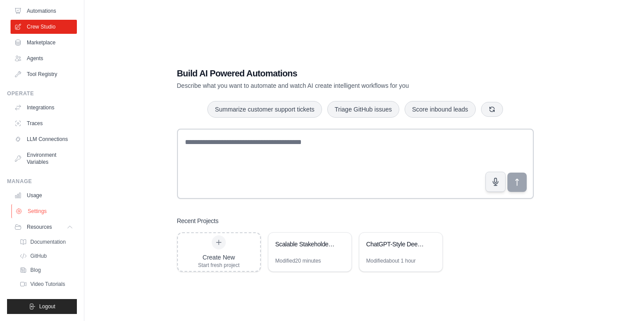
click at [50, 216] on link "Settings" at bounding box center [44, 211] width 66 height 14
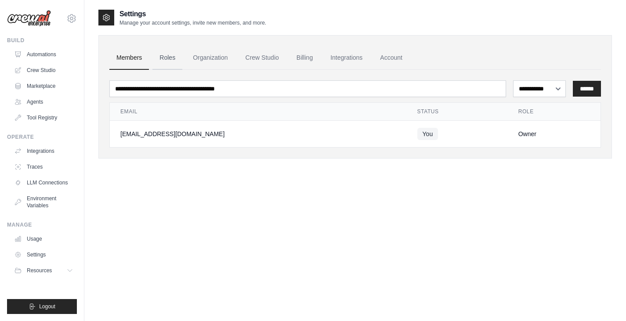
click at [173, 60] on link "Roles" at bounding box center [167, 58] width 30 height 24
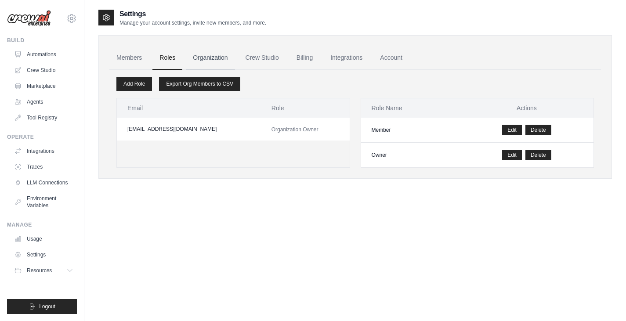
click at [203, 58] on link "Organization" at bounding box center [210, 58] width 49 height 24
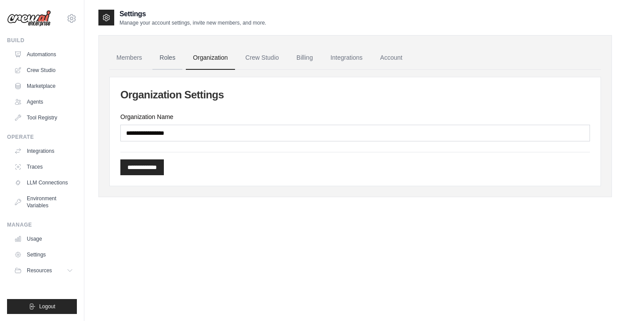
click at [170, 62] on link "Roles" at bounding box center [167, 58] width 30 height 24
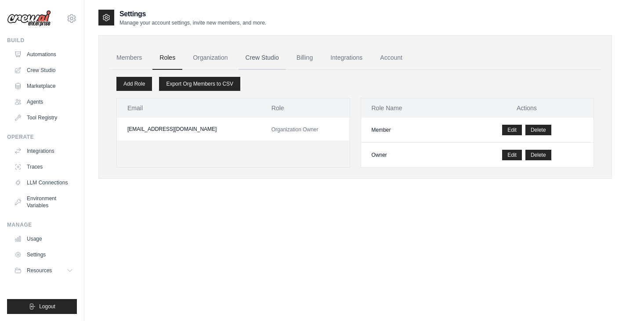
click at [247, 53] on link "Crew Studio" at bounding box center [262, 58] width 47 height 24
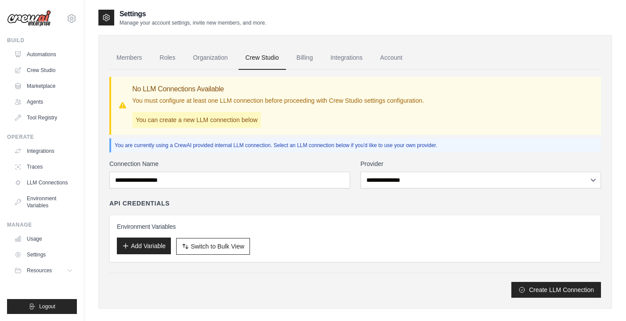
click at [164, 246] on button "Add Variable" at bounding box center [144, 246] width 54 height 17
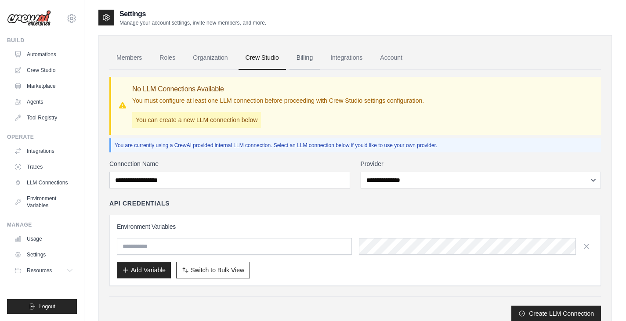
click at [302, 59] on link "Billing" at bounding box center [304, 58] width 30 height 24
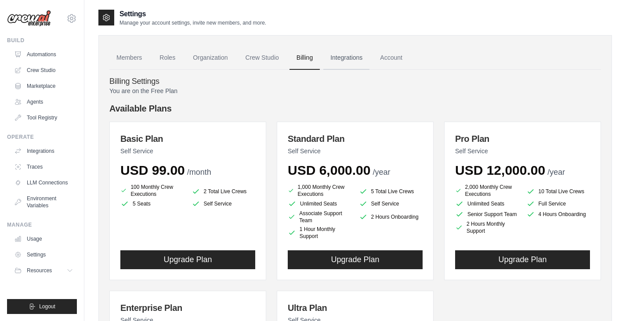
click at [344, 57] on link "Integrations" at bounding box center [346, 58] width 46 height 24
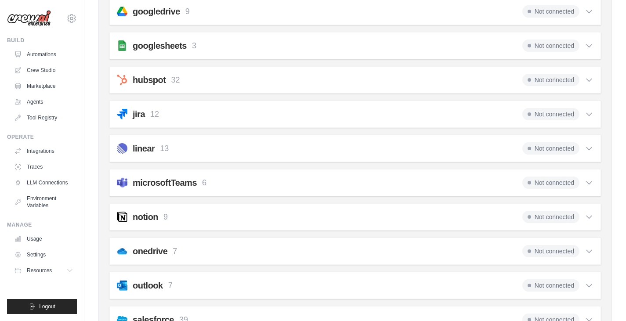
scroll to position [360, 0]
click at [341, 184] on div "microsoftTeams 6 Not connected" at bounding box center [355, 182] width 477 height 12
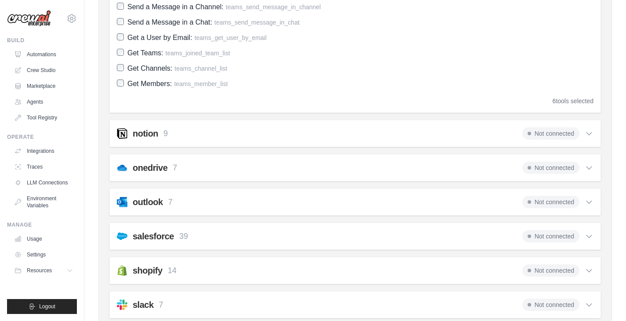
scroll to position [593, 0]
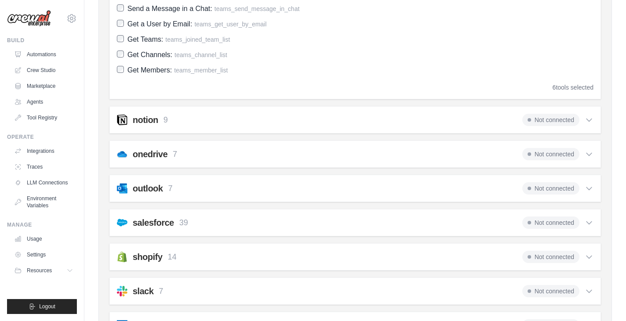
click at [337, 190] on div "outlook 7 Not connected" at bounding box center [355, 188] width 477 height 12
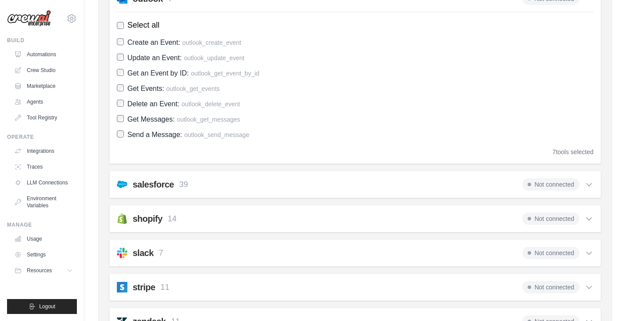
scroll to position [783, 0]
click at [339, 177] on div "salesforce 39 Not connected Select all Create Contact: salesforce_create_record…" at bounding box center [355, 183] width 492 height 27
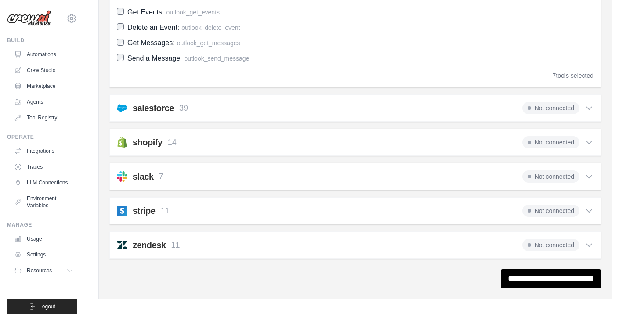
scroll to position [860, 0]
click at [340, 109] on div "salesforce 39 Not connected" at bounding box center [355, 107] width 477 height 12
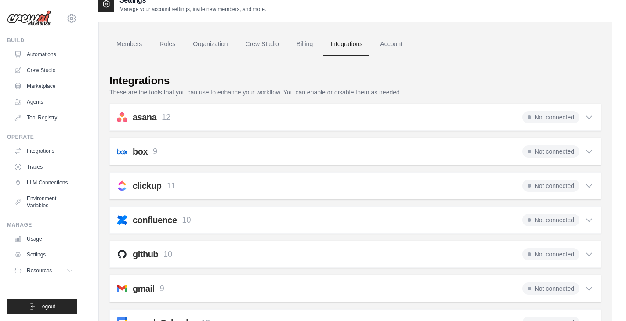
scroll to position [0, 0]
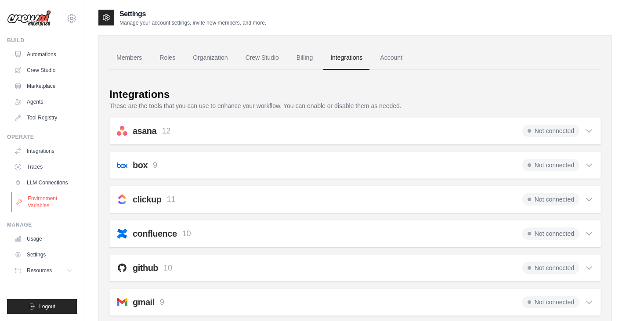
click at [46, 204] on link "Environment Variables" at bounding box center [44, 202] width 66 height 21
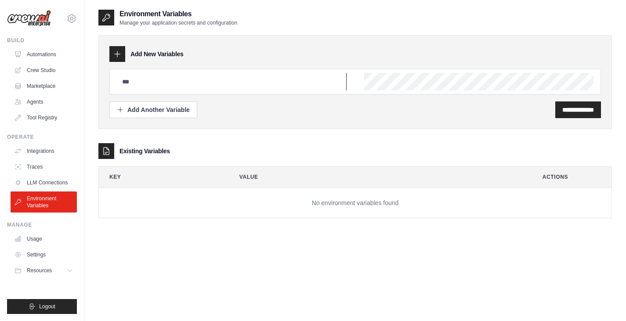
click at [284, 77] on input "text" at bounding box center [232, 82] width 230 height 18
paste input "**********"
type input "**********"
click at [156, 114] on button "Add Another Variable" at bounding box center [153, 109] width 88 height 17
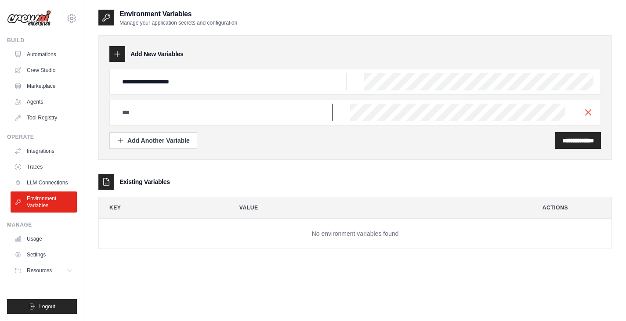
click at [234, 90] on input "text" at bounding box center [232, 82] width 230 height 18
paste input "**********"
click at [215, 90] on input "**********" at bounding box center [232, 82] width 230 height 18
type input "**********"
click at [171, 144] on div "Add Another Variable" at bounding box center [153, 140] width 73 height 9
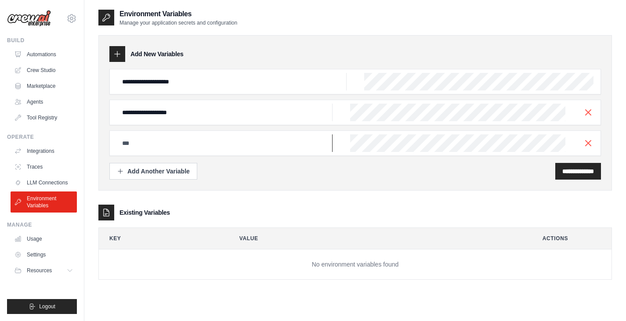
click at [243, 90] on input "text" at bounding box center [232, 82] width 230 height 18
paste input "**********"
click at [154, 90] on input "**********" at bounding box center [232, 82] width 230 height 18
type input "**********"
click at [152, 170] on div "Add Another Variable" at bounding box center [153, 170] width 73 height 9
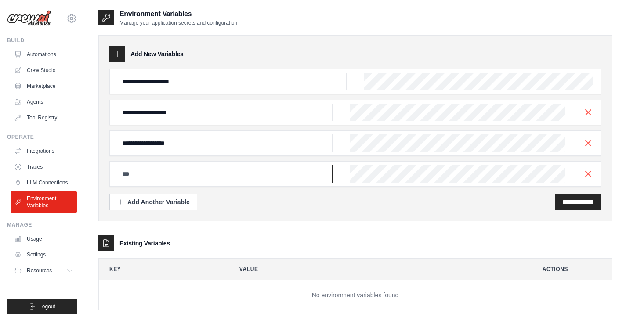
paste input "**********"
click at [243, 90] on input "**********" at bounding box center [232, 82] width 230 height 18
drag, startPoint x: 213, startPoint y: 175, endPoint x: 305, endPoint y: 184, distance: 93.1
click at [305, 184] on div "**********" at bounding box center [355, 173] width 492 height 25
type input "**********"
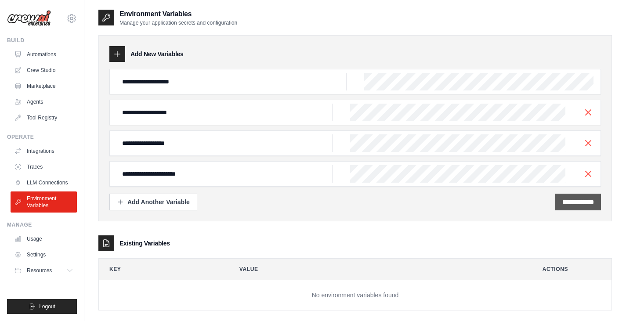
click at [589, 205] on input "**********" at bounding box center [578, 202] width 32 height 9
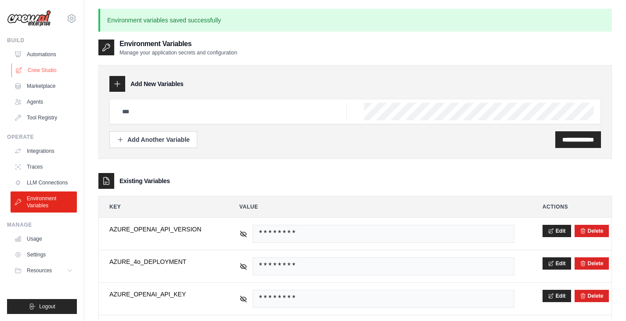
click at [58, 69] on link "Crew Studio" at bounding box center [44, 70] width 66 height 14
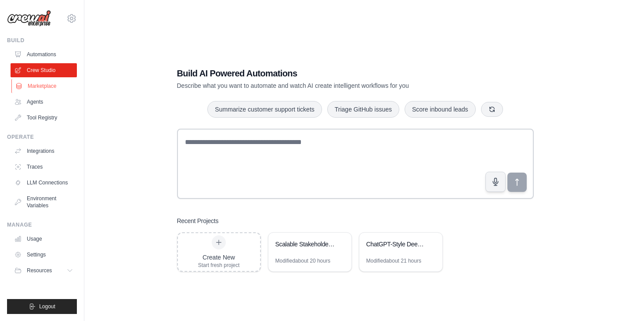
click at [54, 86] on link "Marketplace" at bounding box center [44, 86] width 66 height 14
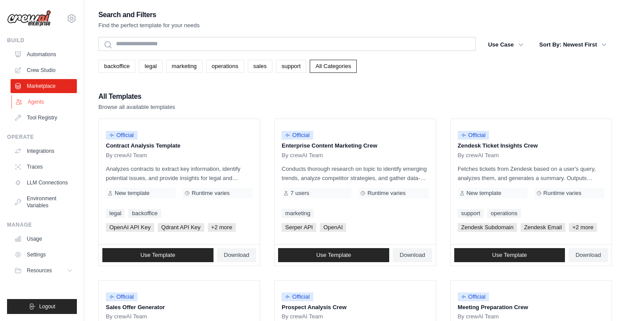
click at [51, 104] on link "Agents" at bounding box center [44, 102] width 66 height 14
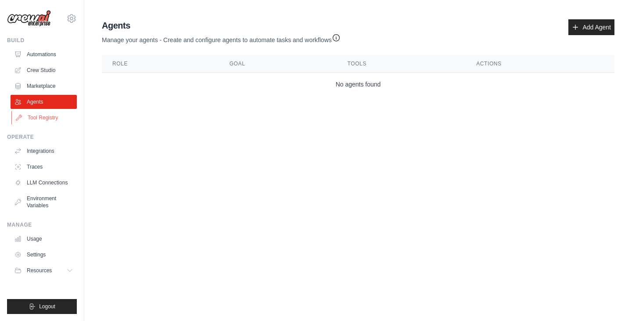
click at [49, 114] on link "Tool Registry" at bounding box center [44, 118] width 66 height 14
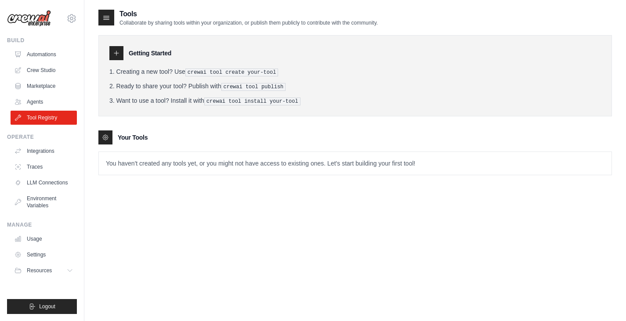
click at [103, 11] on div at bounding box center [106, 18] width 16 height 16
click at [105, 16] on icon at bounding box center [106, 17] width 9 height 9
click at [72, 72] on link "Crew Studio" at bounding box center [44, 70] width 66 height 14
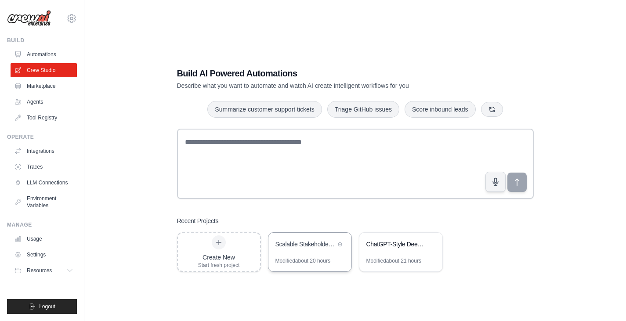
click at [305, 261] on div "Modified about 20 hours" at bounding box center [302, 260] width 55 height 7
click at [38, 253] on link "Settings" at bounding box center [44, 255] width 66 height 14
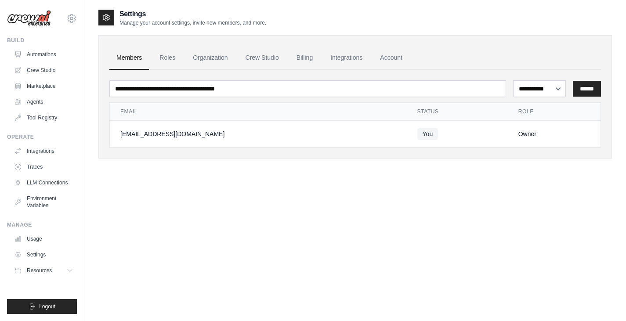
click at [287, 56] on ul "Members Roles Organization Crew Studio Billing Integrations Account" at bounding box center [355, 58] width 492 height 24
click at [296, 58] on link "Billing" at bounding box center [304, 58] width 30 height 24
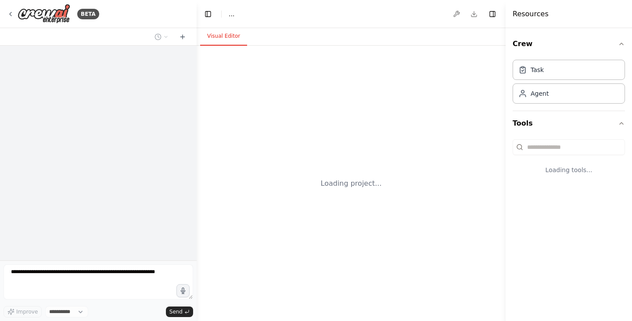
select select "****"
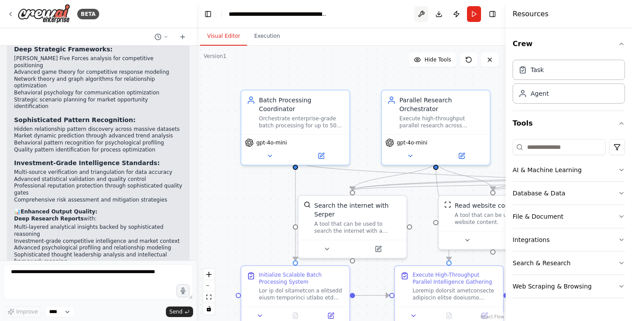
scroll to position [24063, 0]
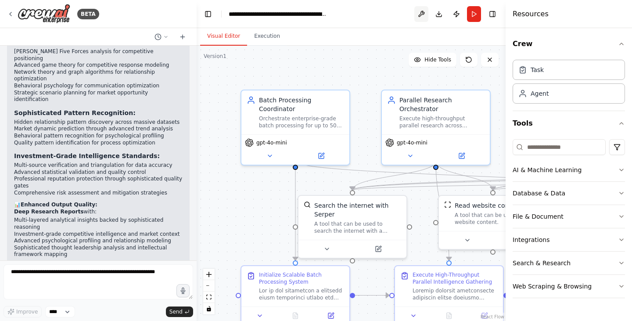
click at [422, 18] on button at bounding box center [422, 14] width 14 height 16
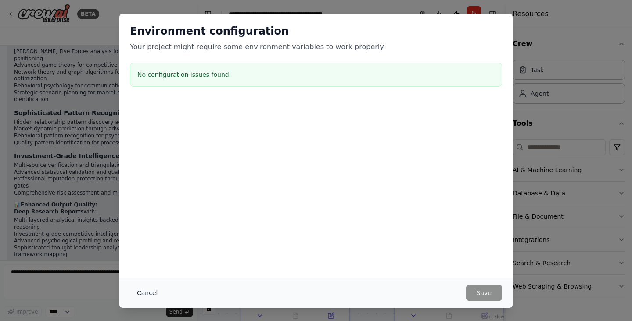
click at [140, 300] on button "Cancel" at bounding box center [147, 293] width 35 height 16
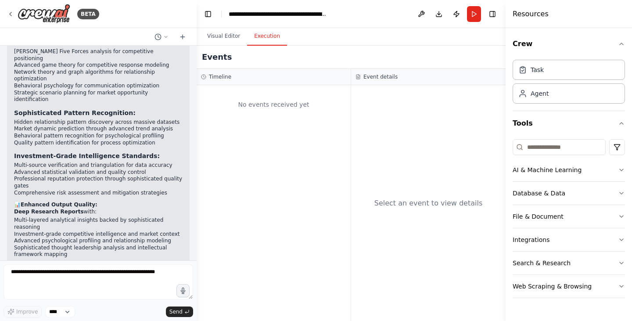
click at [261, 42] on button "Execution" at bounding box center [267, 36] width 40 height 18
click at [14, 9] on div "BETA" at bounding box center [53, 14] width 92 height 20
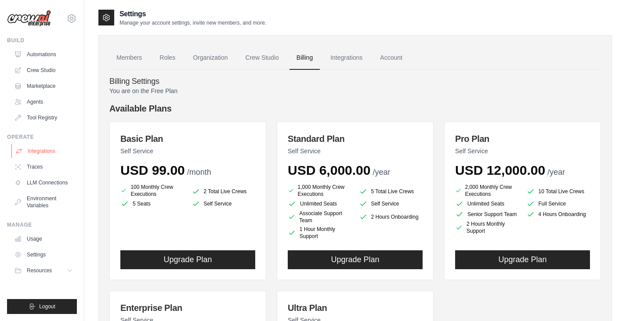
click at [43, 151] on link "Integrations" at bounding box center [44, 151] width 66 height 14
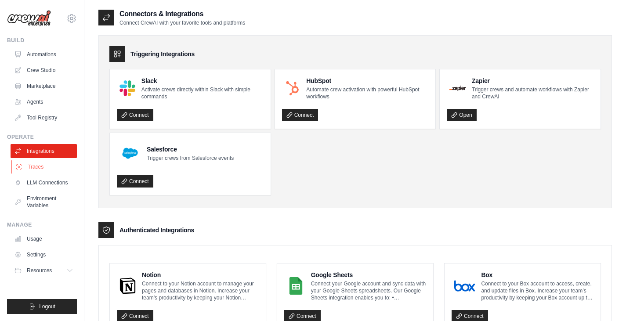
click at [38, 171] on link "Traces" at bounding box center [44, 167] width 66 height 14
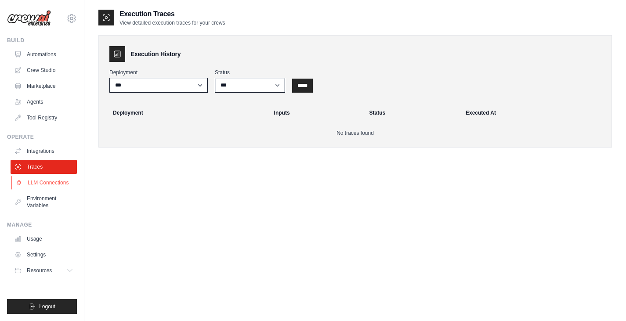
click at [40, 183] on link "LLM Connections" at bounding box center [44, 183] width 66 height 14
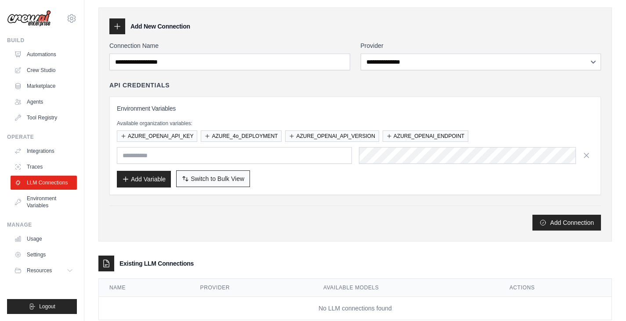
scroll to position [28, 0]
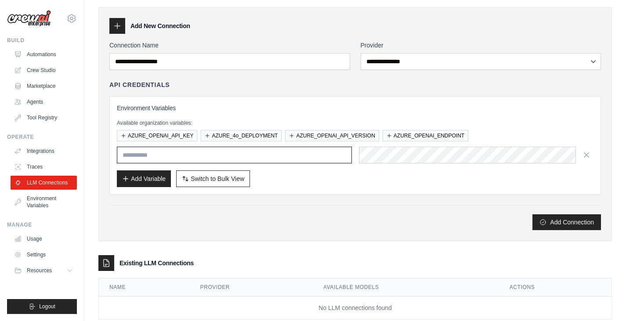
click at [208, 157] on input "text" at bounding box center [234, 155] width 235 height 17
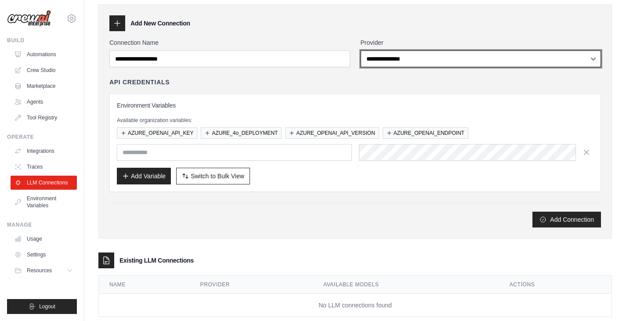
click at [397, 53] on select "**********" at bounding box center [481, 59] width 241 height 17
select select "******"
click at [361, 51] on select "**********" at bounding box center [481, 59] width 241 height 17
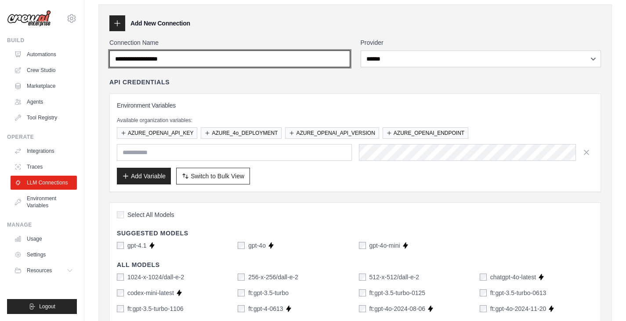
click at [294, 61] on input "Connection Name" at bounding box center [229, 59] width 241 height 17
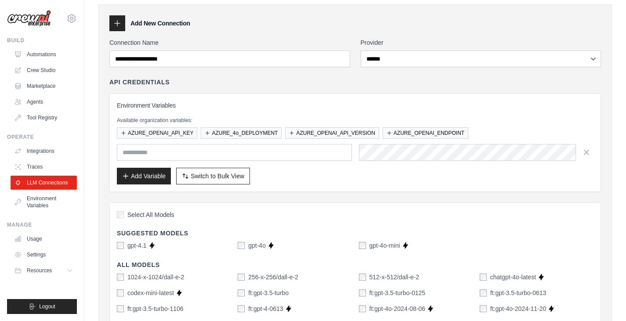
click at [138, 246] on label "gpt-4.1" at bounding box center [136, 245] width 19 height 9
click at [246, 244] on div "gpt-4o" at bounding box center [252, 245] width 28 height 9
click at [119, 242] on div "gpt-4.1" at bounding box center [132, 245] width 30 height 9
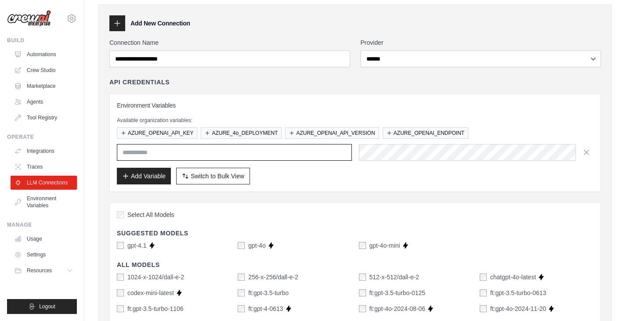
click at [247, 152] on input "text" at bounding box center [234, 152] width 235 height 17
paste input "**********"
type input "**********"
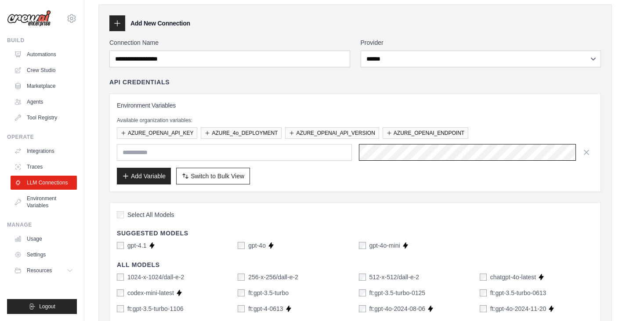
scroll to position [0, 348]
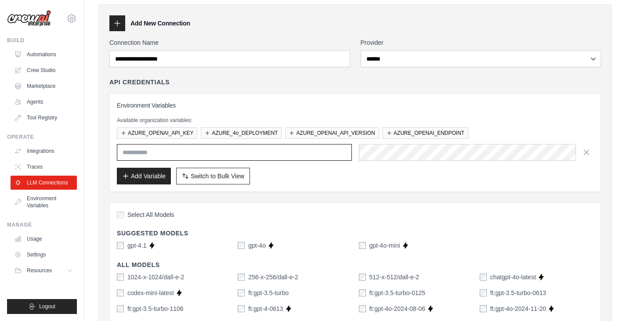
click at [313, 155] on input "text" at bounding box center [234, 152] width 235 height 17
type input "*******"
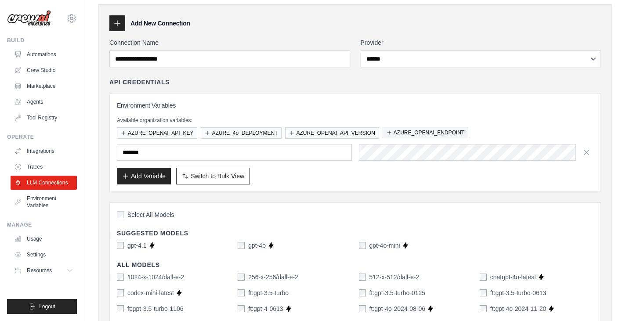
click at [399, 130] on button "AZURE_OPENAI_ENDPOINT" at bounding box center [426, 132] width 86 height 11
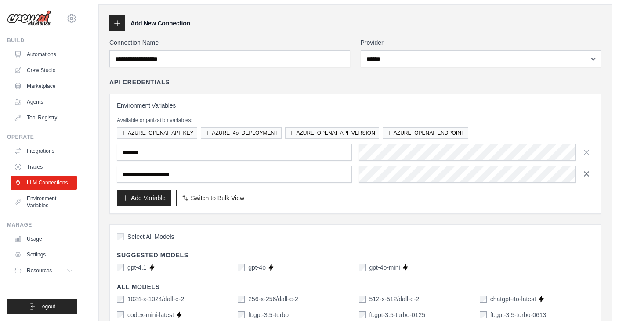
click at [584, 179] on button "button" at bounding box center [586, 174] width 14 height 14
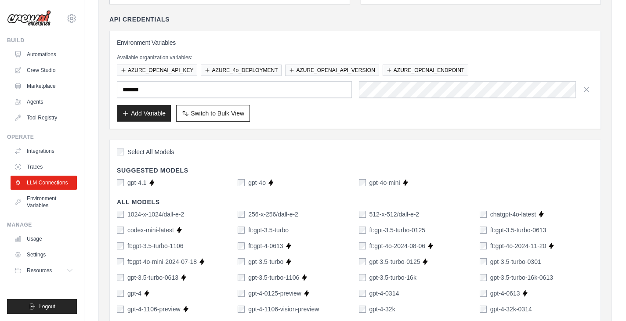
scroll to position [23, 0]
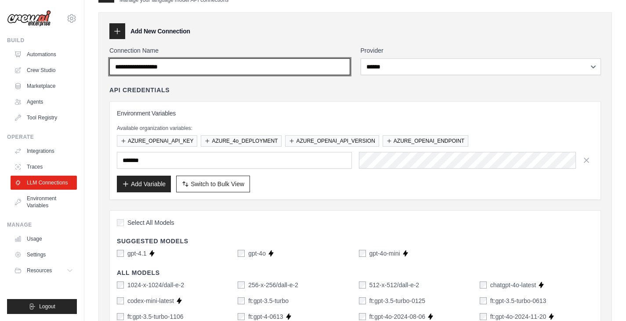
click at [216, 65] on input "Connection Name" at bounding box center [229, 66] width 241 height 17
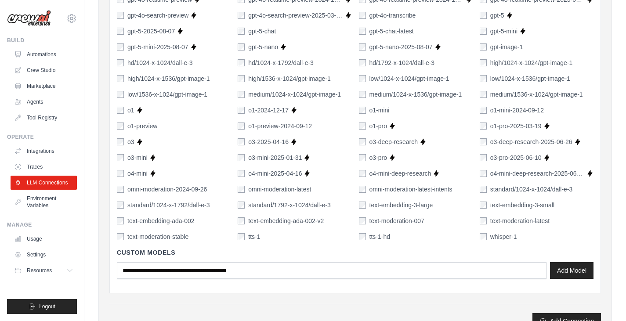
scroll to position [650, 0]
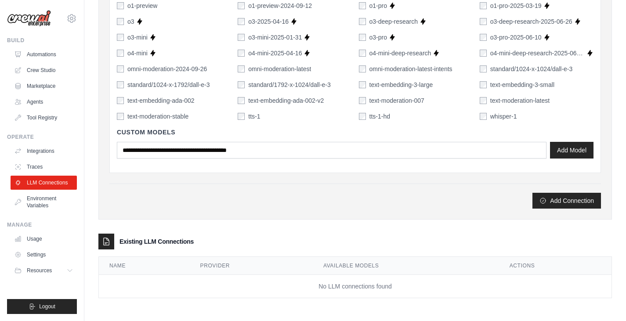
type input "*******"
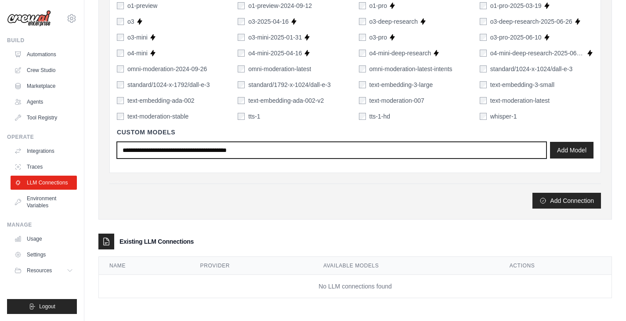
click at [368, 153] on input "text" at bounding box center [332, 150] width 430 height 17
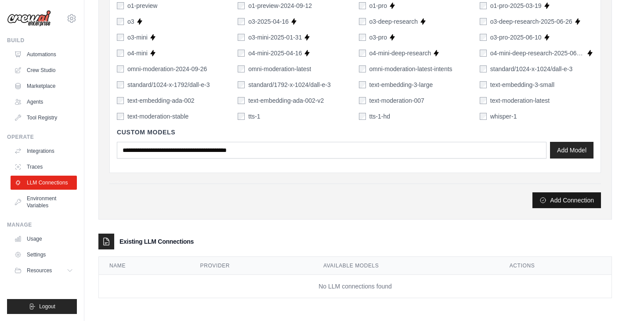
click at [542, 195] on button "Add Connection" at bounding box center [566, 200] width 69 height 16
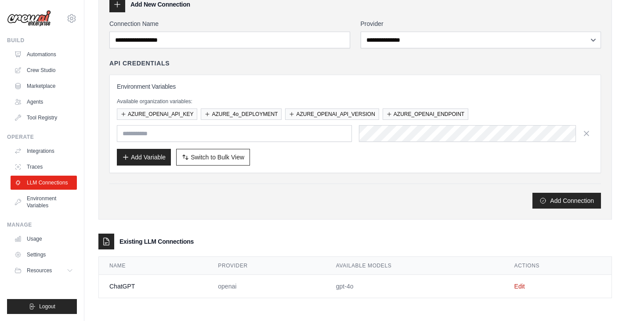
scroll to position [0, 0]
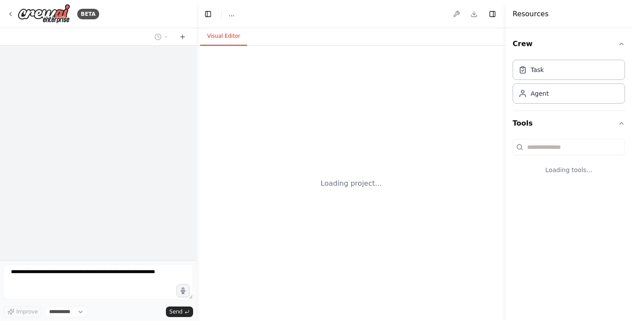
select select "****"
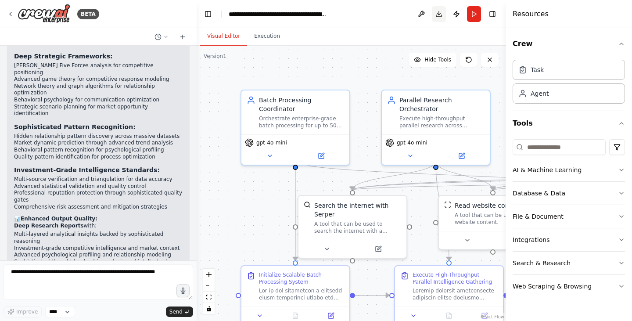
scroll to position [24063, 0]
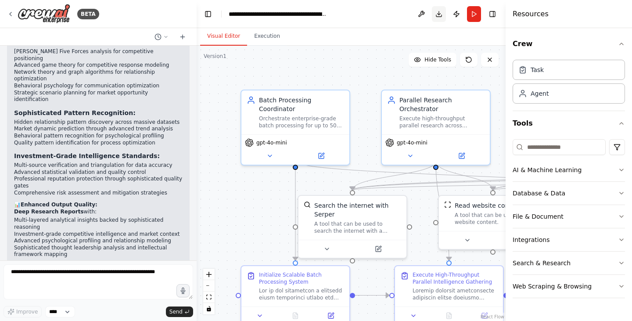
click at [438, 16] on button "Download" at bounding box center [439, 14] width 14 height 16
click at [380, 20] on header "**********" at bounding box center [351, 14] width 309 height 28
click at [441, 16] on button "Download" at bounding box center [439, 14] width 14 height 16
click at [604, 116] on button "Tools" at bounding box center [569, 123] width 112 height 25
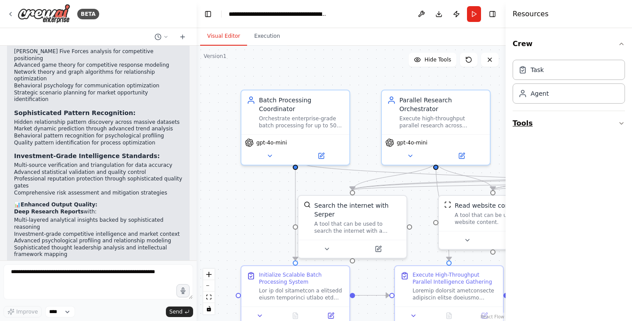
click at [578, 113] on button "Tools" at bounding box center [569, 123] width 112 height 25
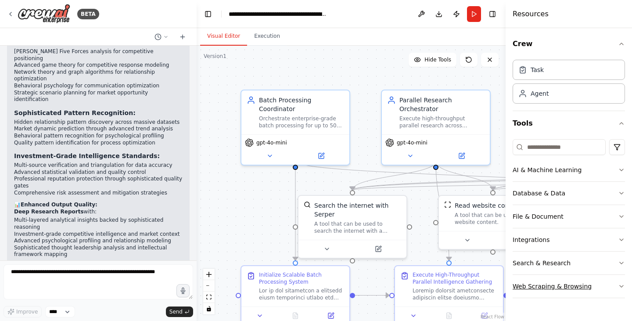
click at [576, 289] on button "Web Scraping & Browsing" at bounding box center [569, 286] width 112 height 23
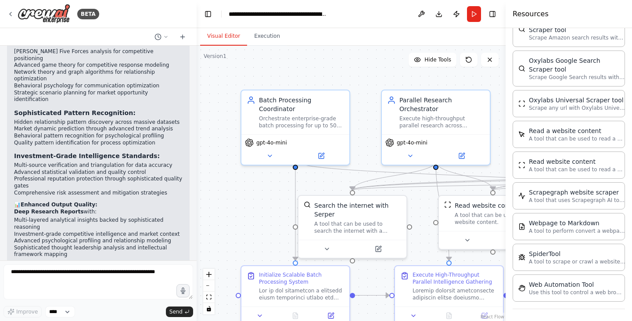
scroll to position [486, 0]
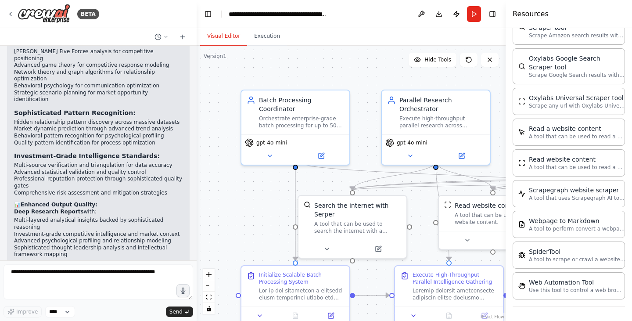
drag, startPoint x: 578, startPoint y: 250, endPoint x: 343, endPoint y: 178, distance: 245.7
click at [343, 178] on div ".deletable-edge-delete-btn { width: 20px; height: 20px; border: 0px solid #ffff…" at bounding box center [351, 183] width 309 height 275
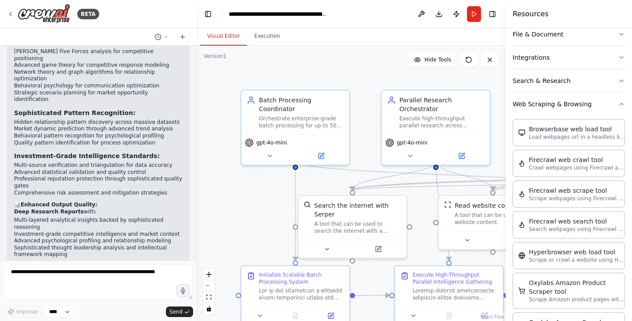
scroll to position [0, 0]
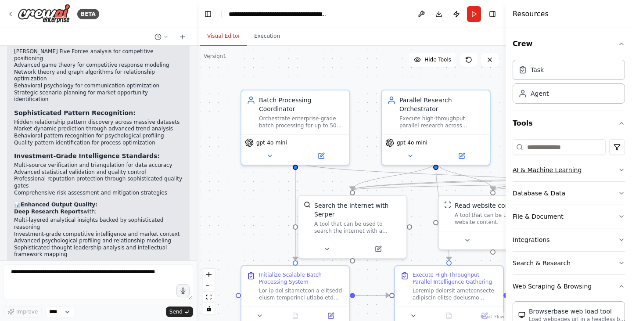
click at [576, 173] on button "AI & Machine Learning" at bounding box center [569, 170] width 112 height 23
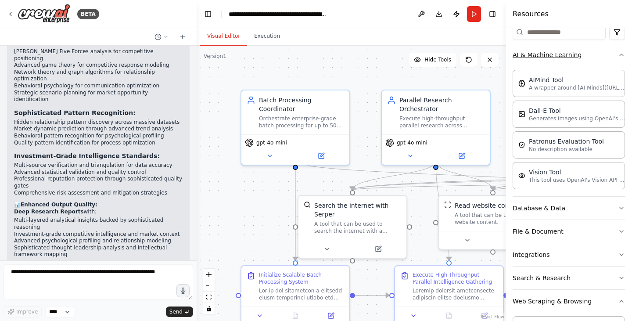
scroll to position [116, 0]
click at [570, 206] on button "Database & Data" at bounding box center [569, 207] width 112 height 23
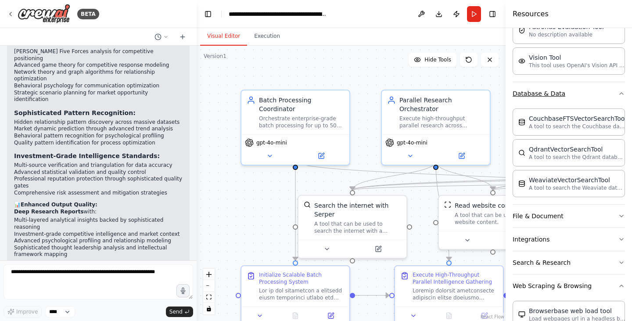
scroll to position [230, 0]
click at [570, 206] on button "File & Document" at bounding box center [569, 215] width 112 height 23
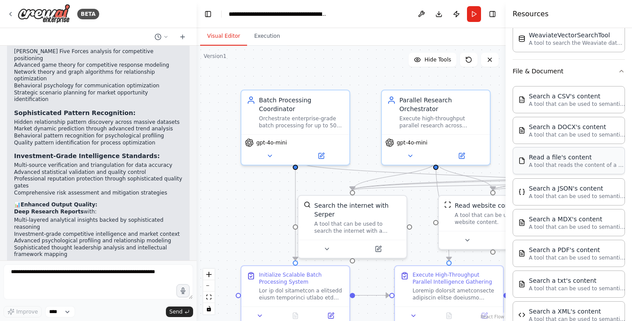
scroll to position [396, 0]
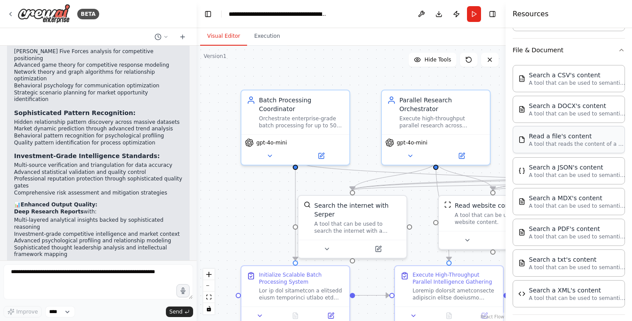
click at [567, 142] on p "A tool that reads the content of a file. To use this tool, provide a 'file_path…" at bounding box center [577, 144] width 97 height 7
drag, startPoint x: 481, startPoint y: 176, endPoint x: 477, endPoint y: 160, distance: 16.5
click at [477, 160] on div ".deletable-edge-delete-btn { width: 20px; height: 20px; border: 0px solid #ffff…" at bounding box center [351, 183] width 309 height 275
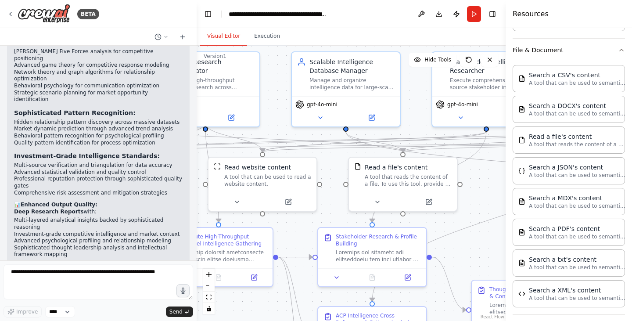
drag, startPoint x: 492, startPoint y: 165, endPoint x: 260, endPoint y: 126, distance: 234.8
click at [260, 126] on div ".deletable-edge-delete-btn { width: 20px; height: 20px; border: 0px solid #ffff…" at bounding box center [351, 183] width 309 height 275
click at [383, 189] on div "Read a file's content A tool that reads the content of a file. To use this tool…" at bounding box center [402, 172] width 108 height 35
click at [383, 199] on button at bounding box center [377, 199] width 50 height 11
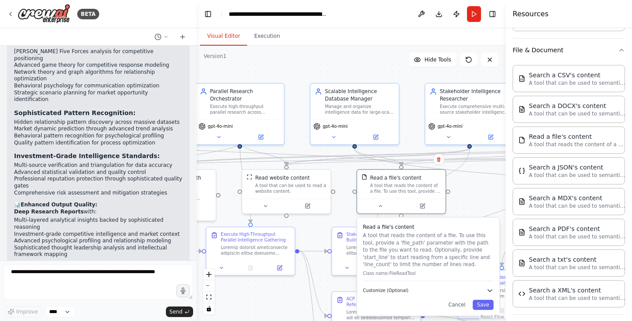
click at [424, 290] on button "Customize (Optional)" at bounding box center [428, 290] width 131 height 7
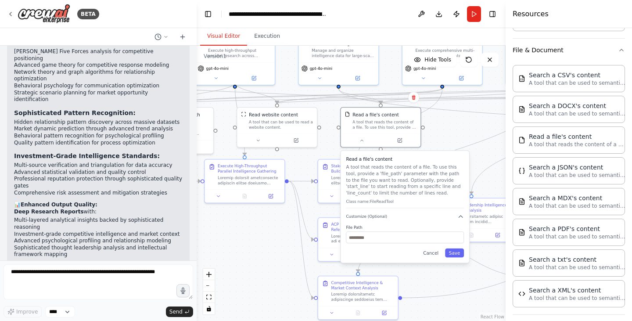
drag, startPoint x: 475, startPoint y: 208, endPoint x: 452, endPoint y: 134, distance: 77.2
click at [452, 134] on div ".deletable-edge-delete-btn { width: 20px; height: 20px; border: 0px solid #ffff…" at bounding box center [351, 183] width 309 height 275
click at [413, 235] on input "text" at bounding box center [405, 237] width 118 height 12
type input "*"
click at [435, 256] on button "Cancel" at bounding box center [430, 253] width 23 height 9
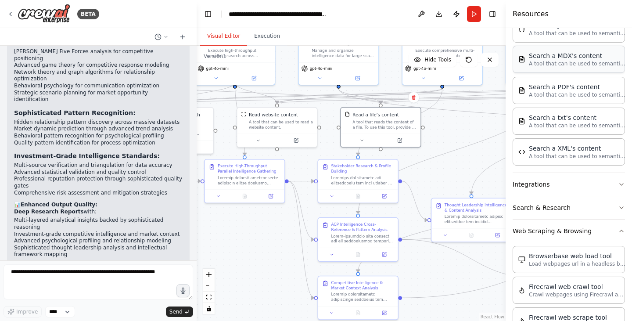
scroll to position [541, 0]
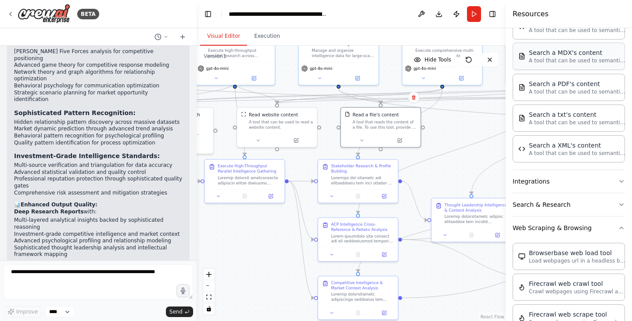
click at [543, 210] on button "Search & Research" at bounding box center [569, 204] width 112 height 23
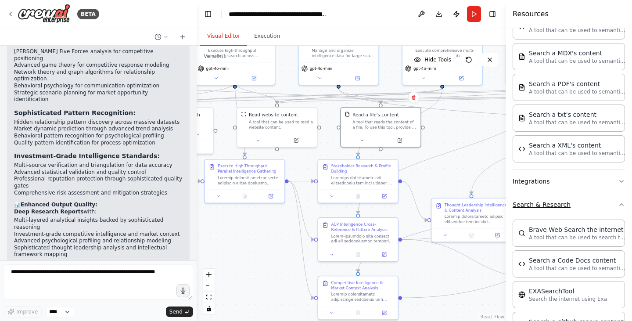
scroll to position [551, 0]
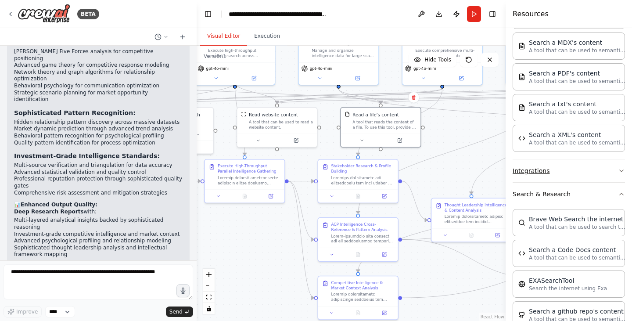
click at [551, 177] on button "Integrations" at bounding box center [569, 170] width 112 height 23
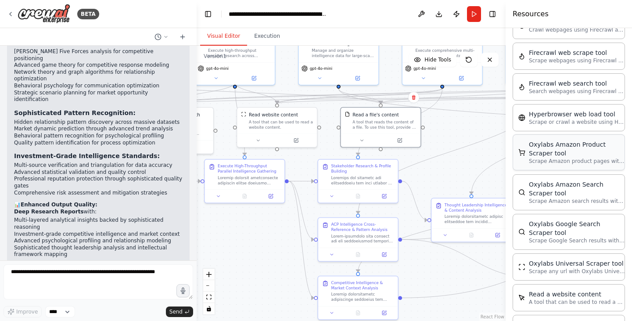
scroll to position [1888, 0]
click at [549, 119] on p "Scrape or crawl a website using Hyperbrowser and return the contents in properl…" at bounding box center [577, 122] width 97 height 7
drag, startPoint x: 549, startPoint y: 106, endPoint x: 464, endPoint y: 123, distance: 86.7
drag, startPoint x: 464, startPoint y: 123, endPoint x: 449, endPoint y: 121, distance: 15.5
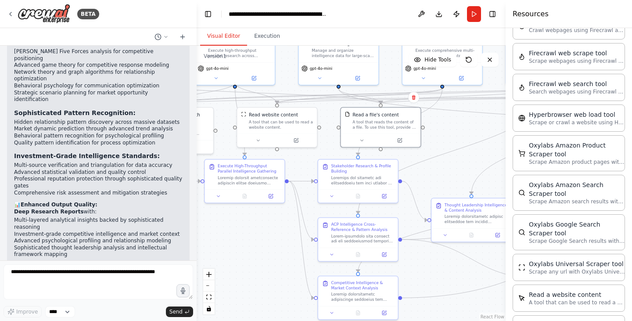
click at [449, 121] on div ".deletable-edge-delete-btn { width: 20px; height: 20px; border: 0px solid #ffff…" at bounding box center [351, 183] width 309 height 275
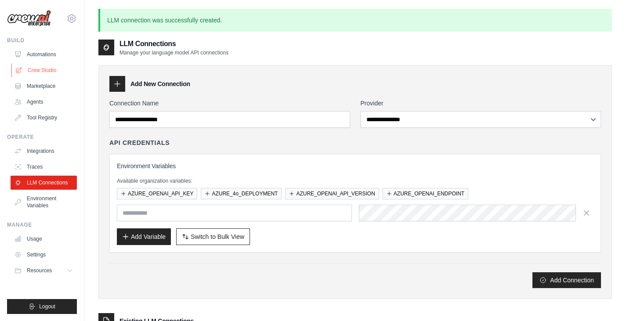
drag, startPoint x: 51, startPoint y: 78, endPoint x: 52, endPoint y: 71, distance: 7.1
click at [52, 71] on ul "Automations Crew Studio Marketplace Agents Tool Registry" at bounding box center [44, 85] width 66 height 77
click at [52, 71] on link "Crew Studio" at bounding box center [44, 70] width 66 height 14
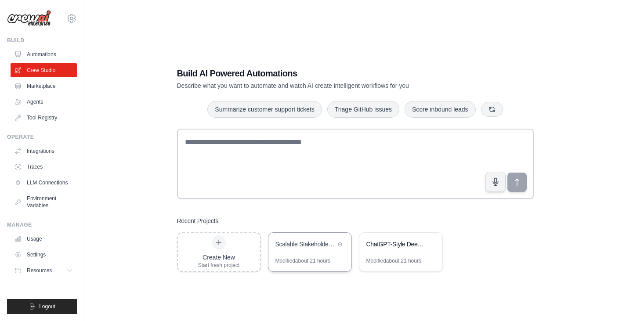
click at [294, 254] on div "Scalable Stakeholder Intelligence Engine (50K+ Companies)" at bounding box center [309, 245] width 83 height 25
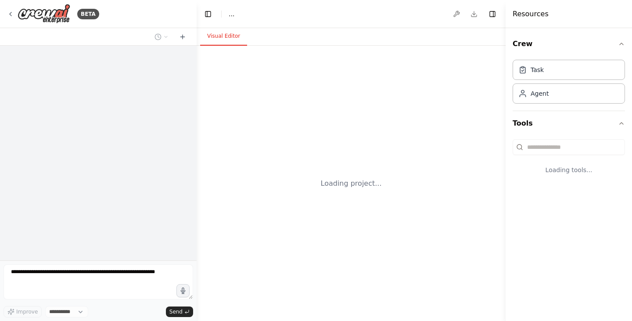
select select "****"
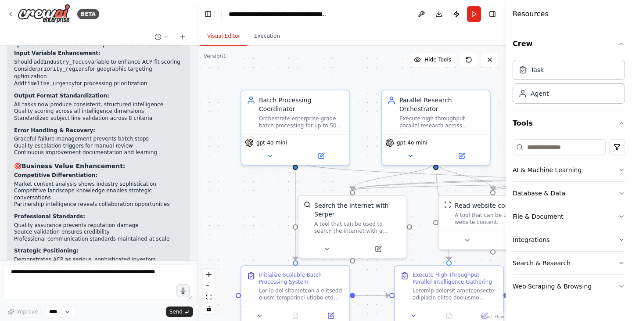
scroll to position [22805, 0]
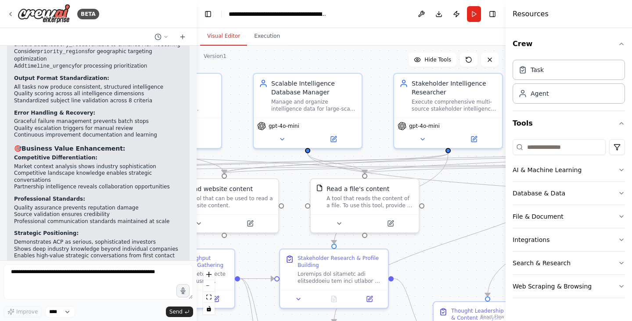
drag, startPoint x: 417, startPoint y: 192, endPoint x: 148, endPoint y: 175, distance: 269.3
click at [148, 175] on div "BETA i want to standardize this research and also my output if you eabnt i can …" at bounding box center [316, 160] width 632 height 321
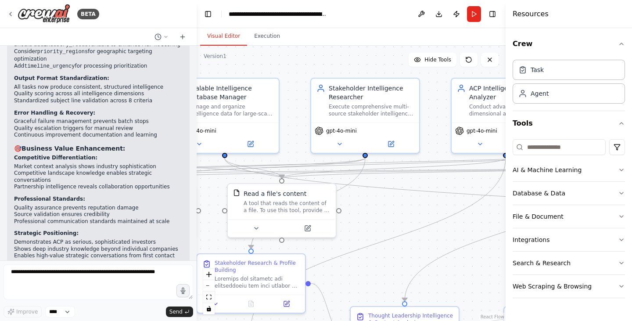
drag, startPoint x: 465, startPoint y: 204, endPoint x: 389, endPoint y: 206, distance: 76.0
click at [389, 206] on div ".deletable-edge-delete-btn { width: 20px; height: 20px; border: 0px solid #ffff…" at bounding box center [351, 183] width 309 height 275
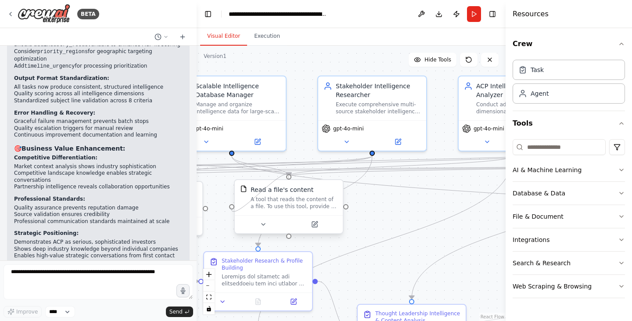
click at [231, 207] on div at bounding box center [231, 206] width 5 height 5
drag, startPoint x: 231, startPoint y: 205, endPoint x: 277, endPoint y: 195, distance: 46.5
click at [277, 195] on div "Read a file's content A tool that reads the content of a file. To use this tool…" at bounding box center [289, 206] width 110 height 55
click at [344, 143] on icon at bounding box center [346, 140] width 7 height 7
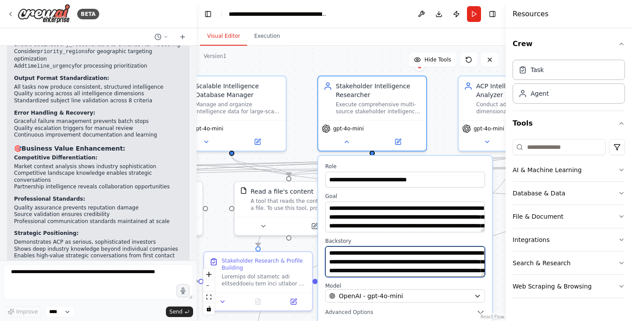
click at [371, 249] on textarea "**********" at bounding box center [405, 261] width 160 height 31
